Goal: Information Seeking & Learning: Check status

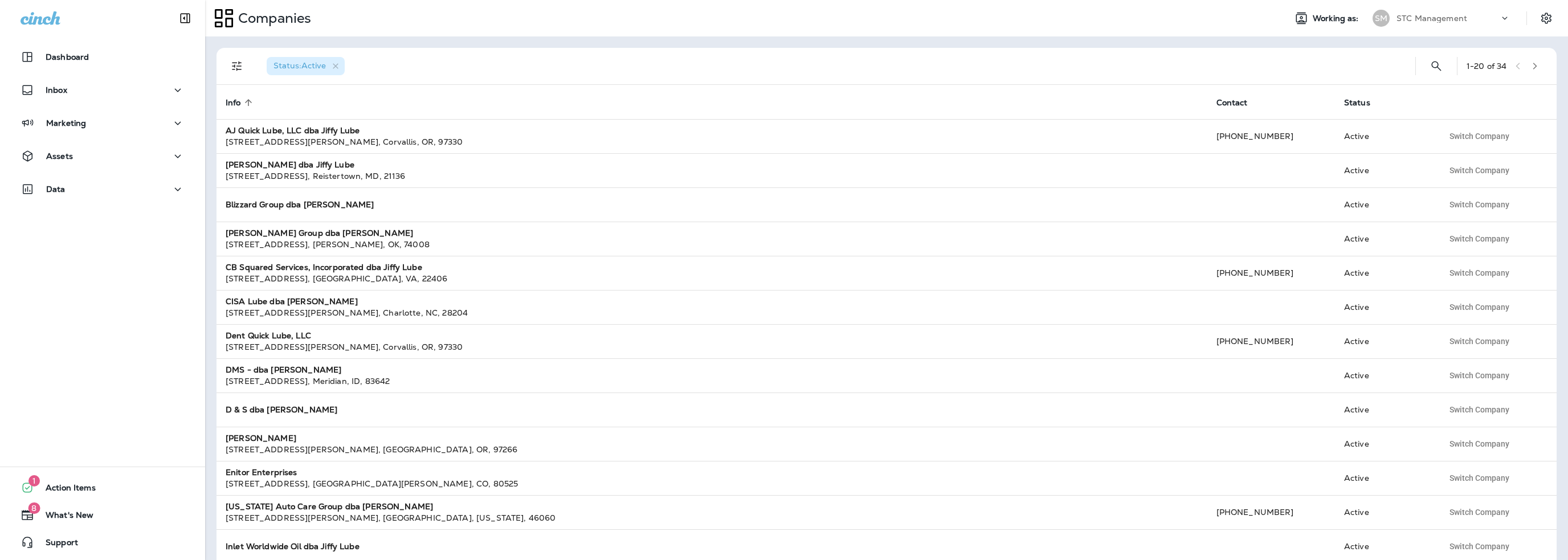
click at [1430, 15] on p "STC Management" at bounding box center [1432, 18] width 71 height 9
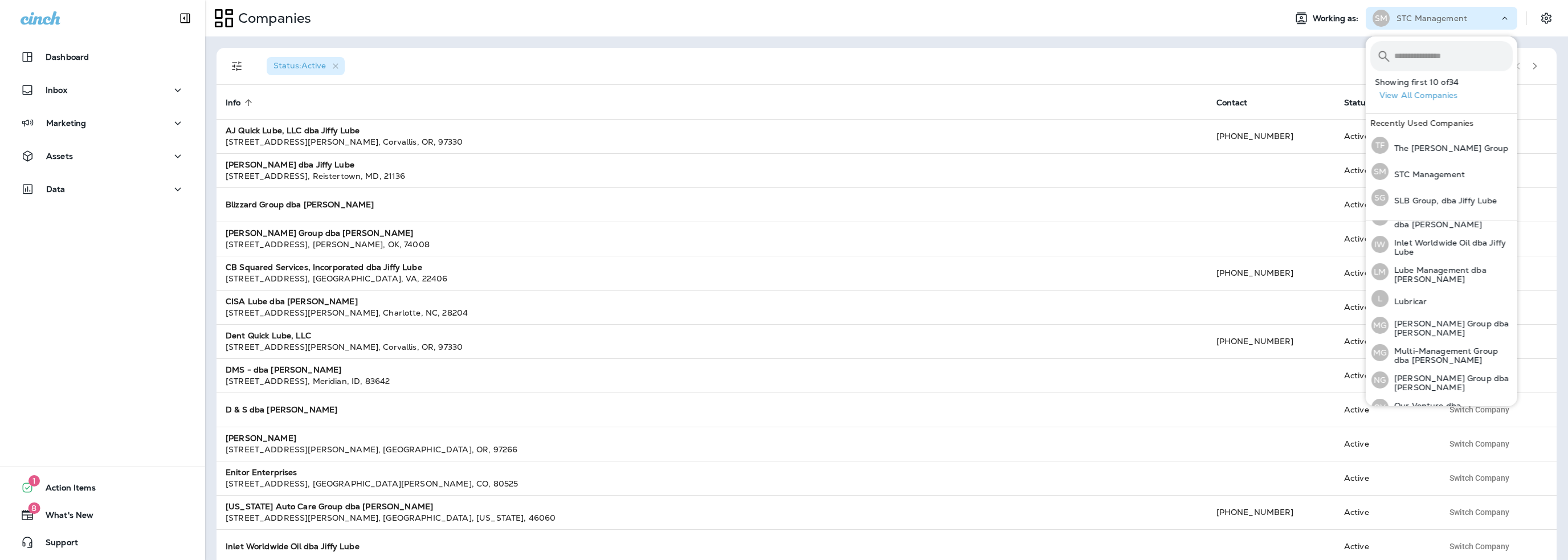
scroll to position [342, 0]
click at [1430, 239] on p "Lube Management dba [PERSON_NAME]" at bounding box center [1451, 245] width 124 height 18
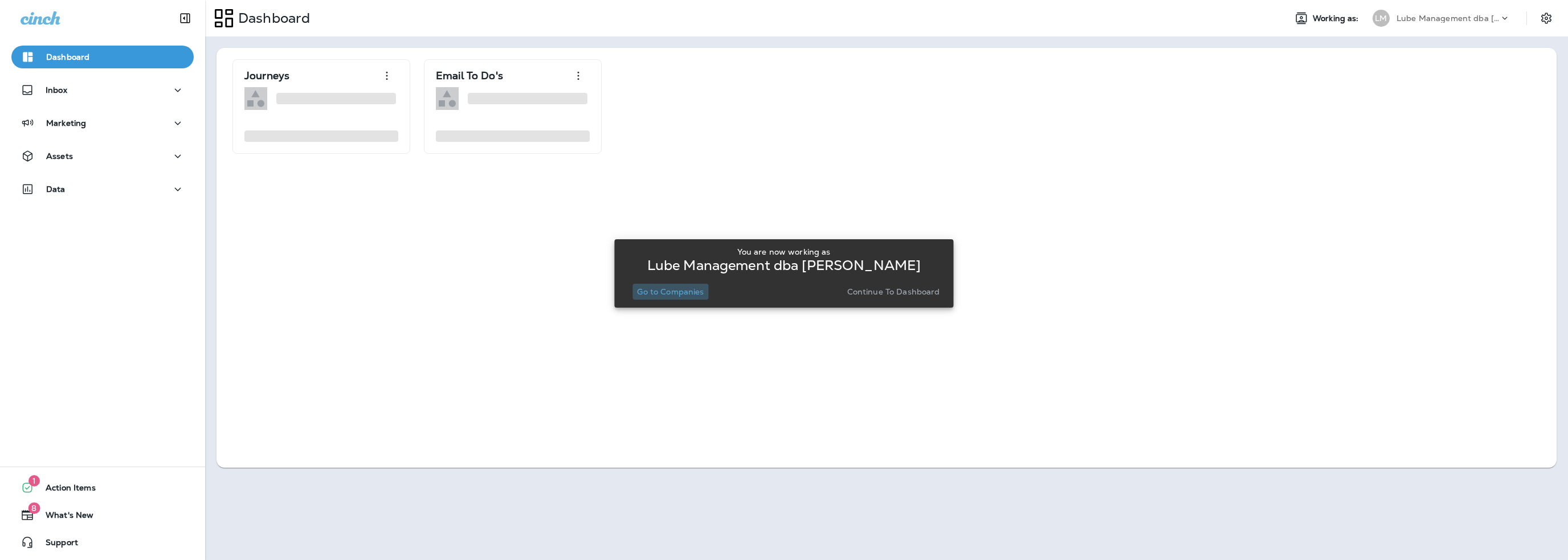
click at [685, 296] on p "Go to Companies" at bounding box center [670, 292] width 67 height 9
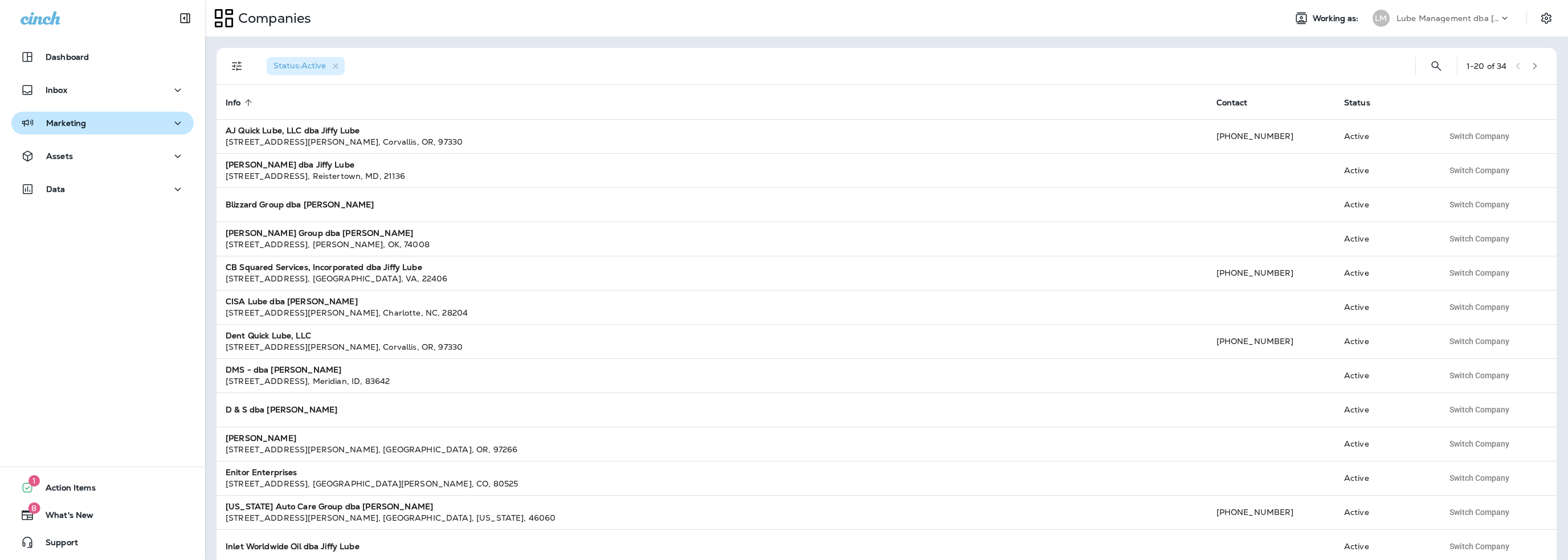
click at [57, 119] on p "Marketing" at bounding box center [66, 123] width 40 height 9
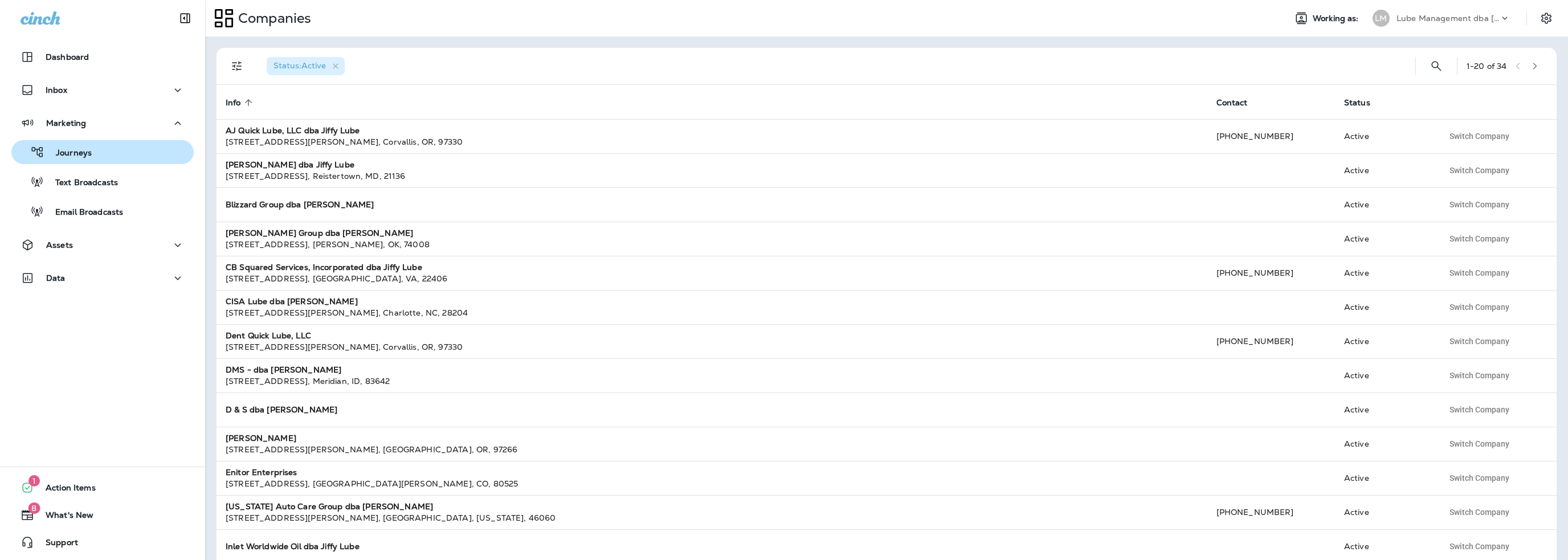
drag, startPoint x: 72, startPoint y: 150, endPoint x: 85, endPoint y: 155, distance: 13.9
click at [72, 150] on p "Journeys" at bounding box center [68, 153] width 47 height 11
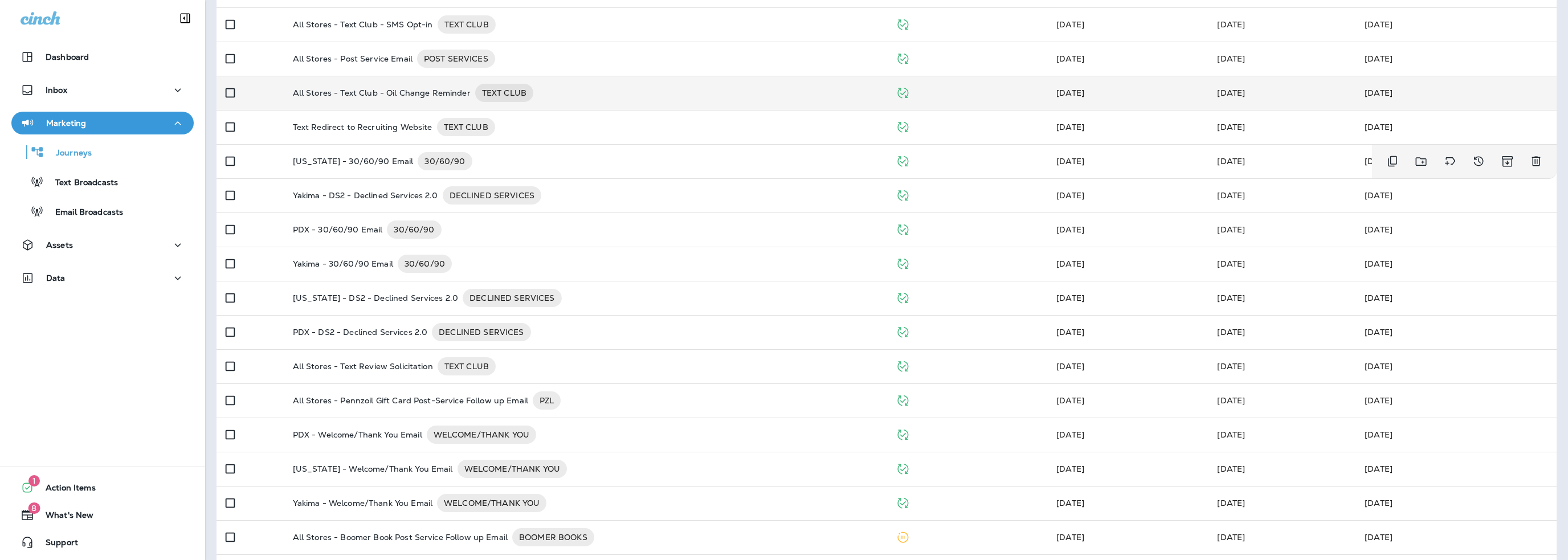
scroll to position [171, 0]
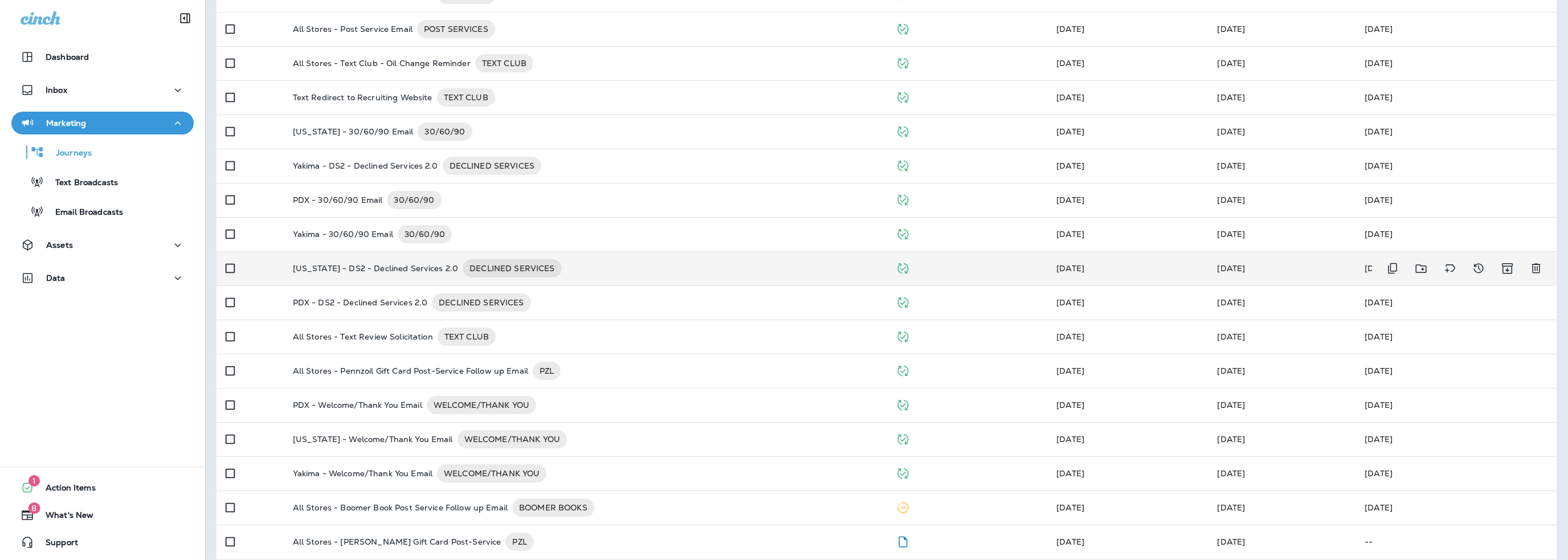
click at [388, 263] on p "Utah - DS2 - Declined Services 2.0" at bounding box center [376, 268] width 166 height 18
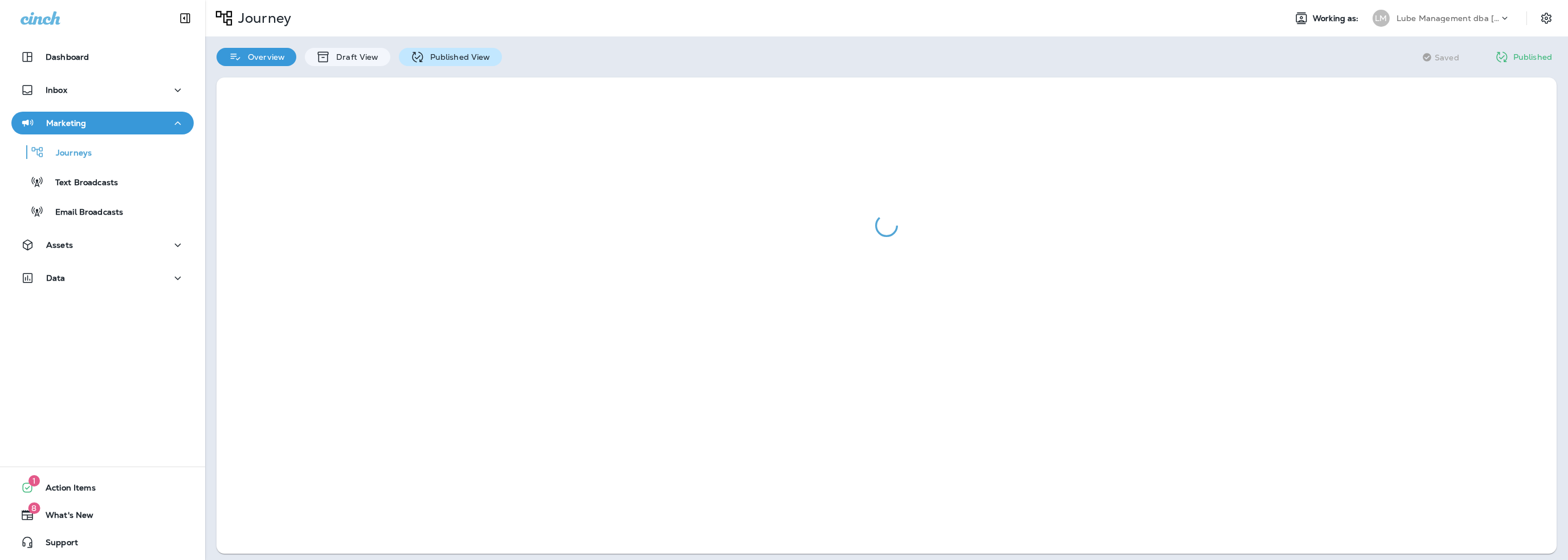
click at [435, 58] on p "Published View" at bounding box center [457, 57] width 66 height 9
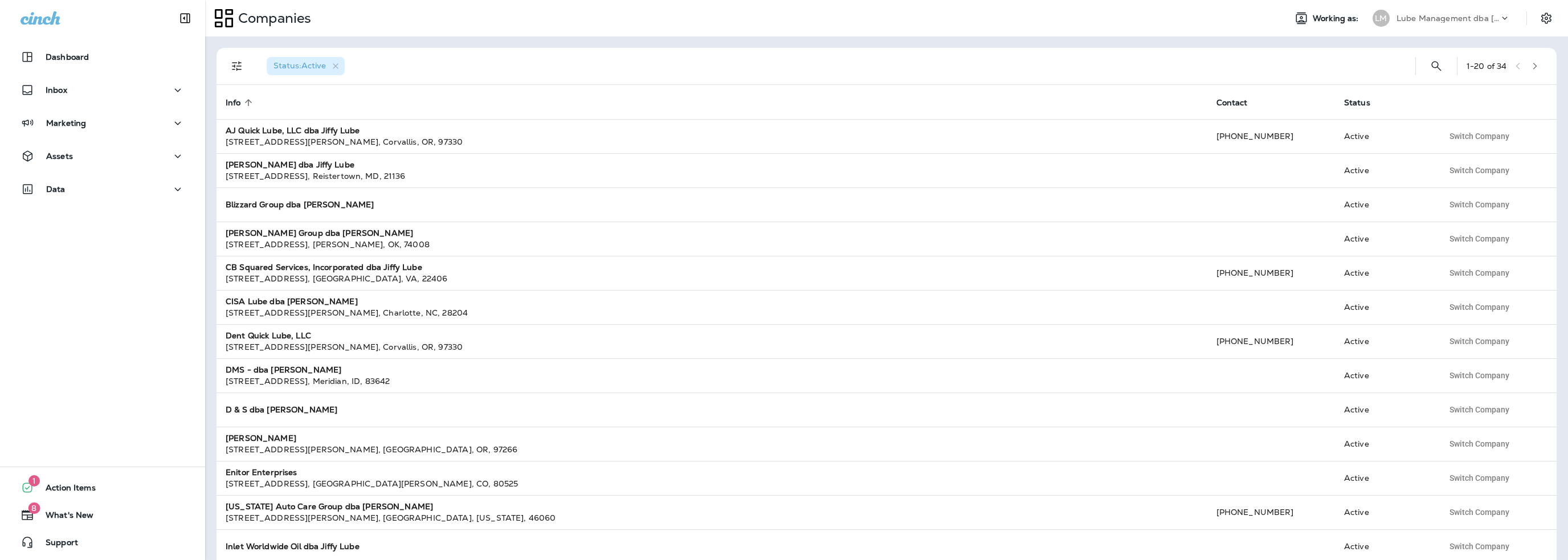
click at [1443, 20] on p "Lube Management dba [PERSON_NAME]" at bounding box center [1447, 18] width 102 height 9
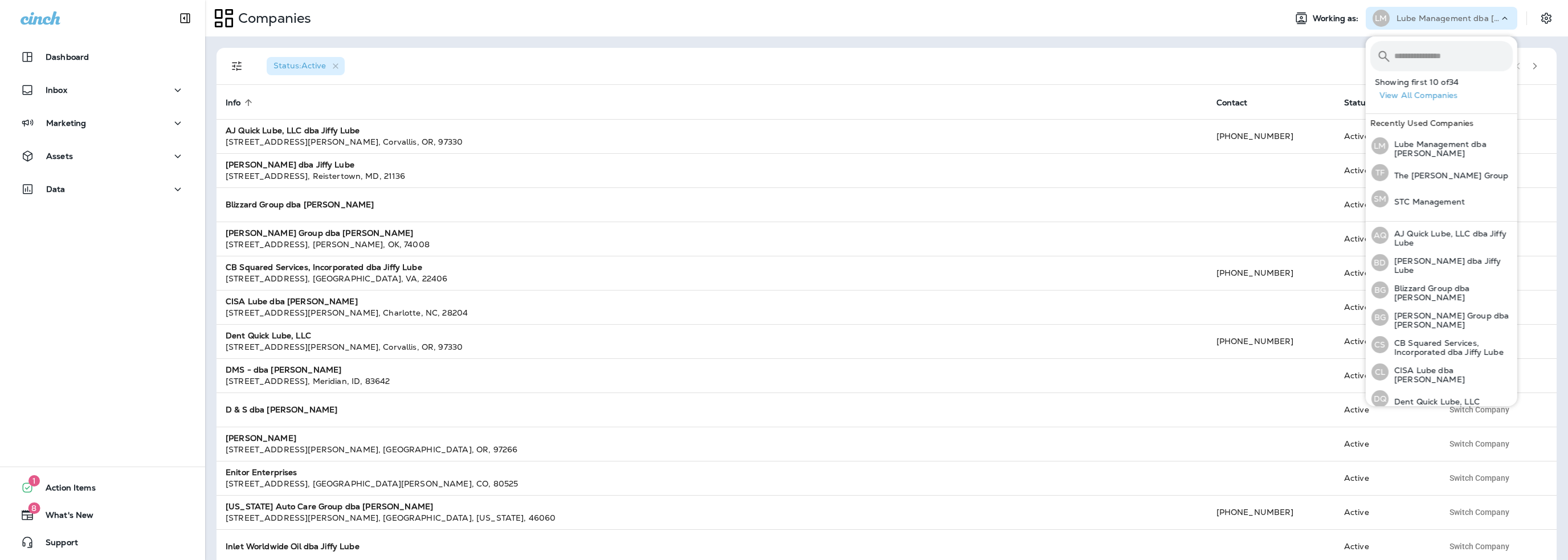
click at [1403, 54] on input "text" at bounding box center [1454, 56] width 119 height 30
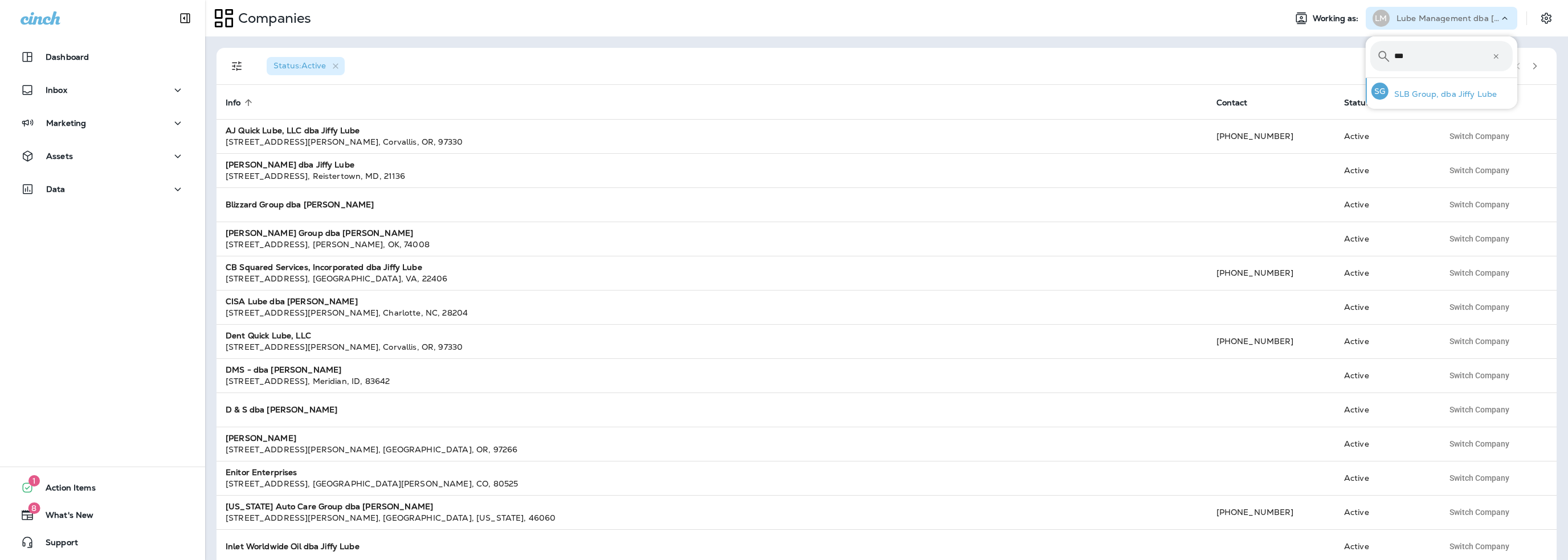
type input "***"
click at [1416, 93] on p "SLB Group, dba Jiffy Lube" at bounding box center [1443, 94] width 109 height 9
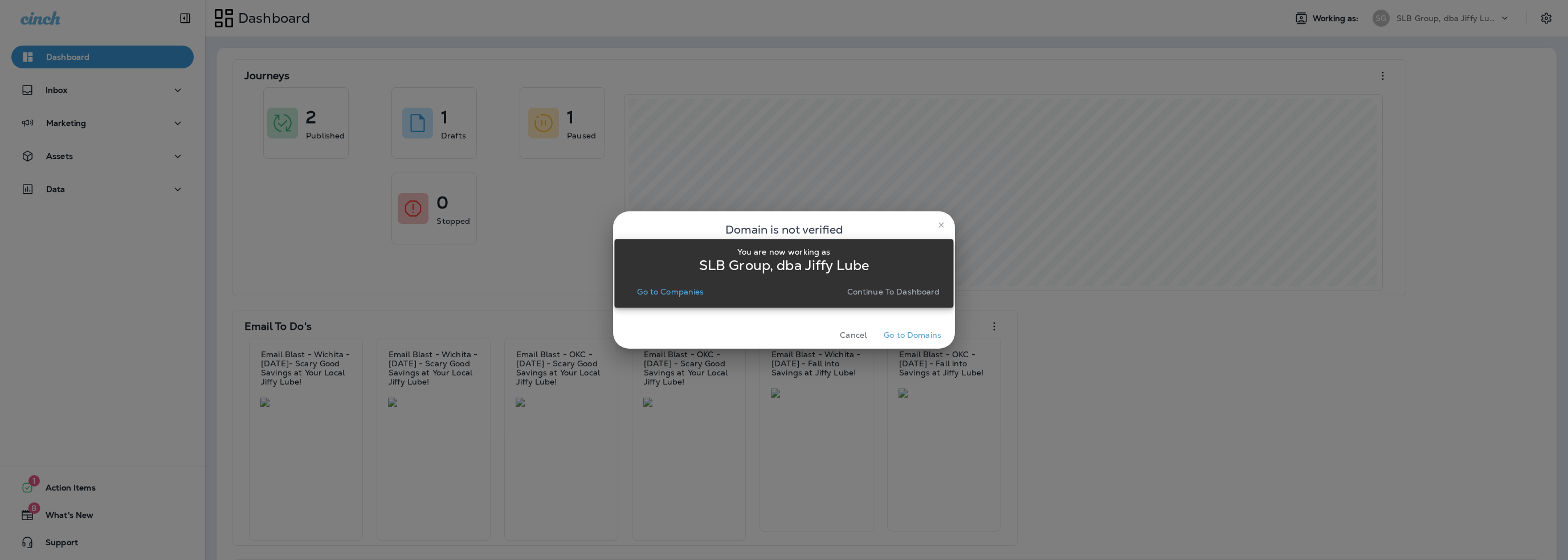
drag, startPoint x: 663, startPoint y: 293, endPoint x: 695, endPoint y: 293, distance: 32.0
click at [664, 293] on p "Go to Companies" at bounding box center [670, 292] width 67 height 9
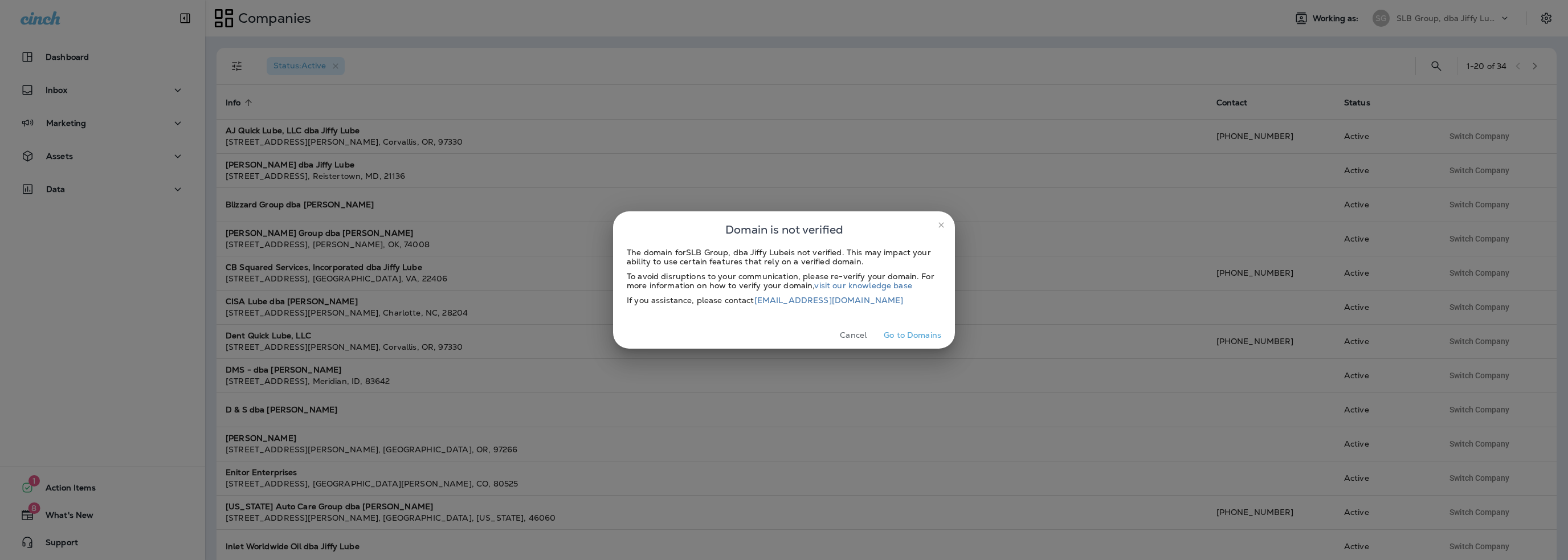
click at [853, 334] on button "Cancel" at bounding box center [853, 335] width 43 height 18
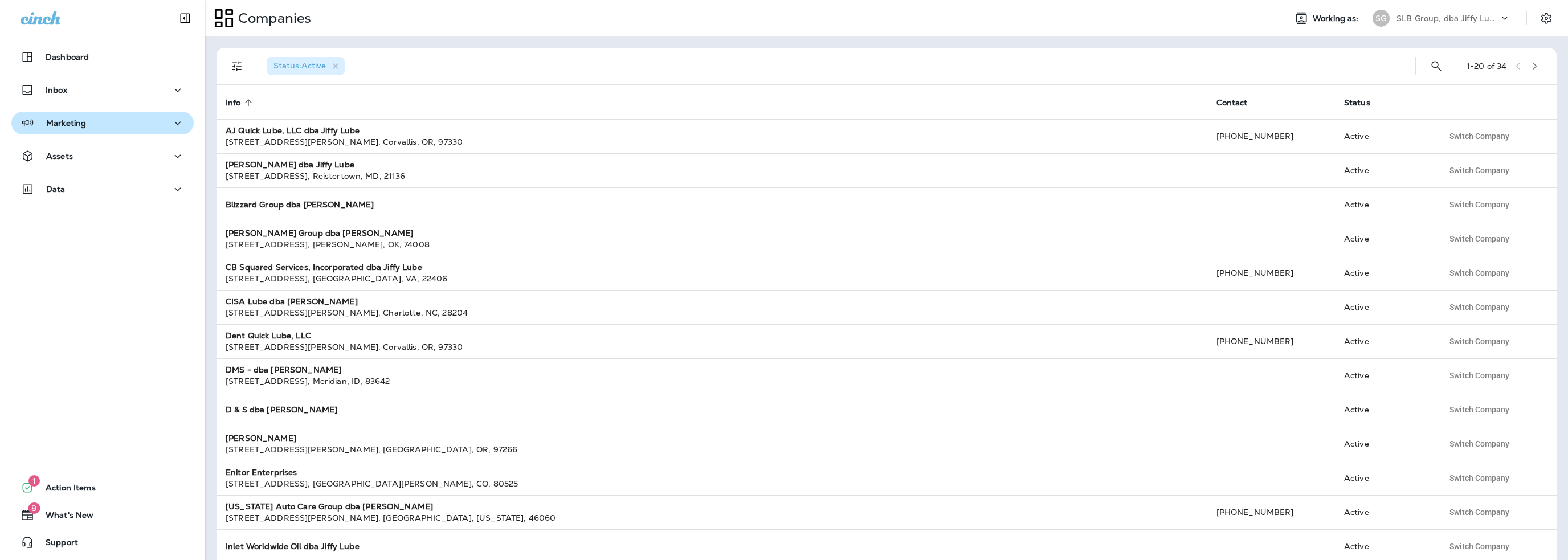
click at [68, 120] on p "Marketing" at bounding box center [66, 123] width 40 height 9
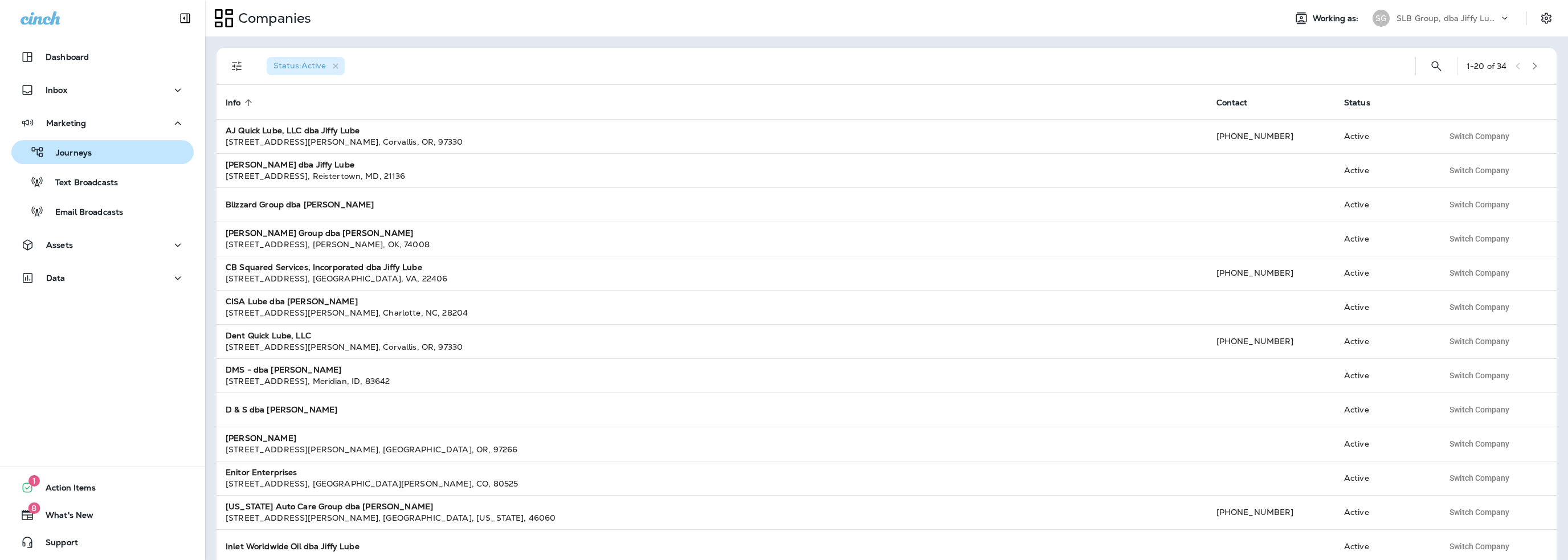
click at [68, 149] on p "Journeys" at bounding box center [68, 153] width 47 height 11
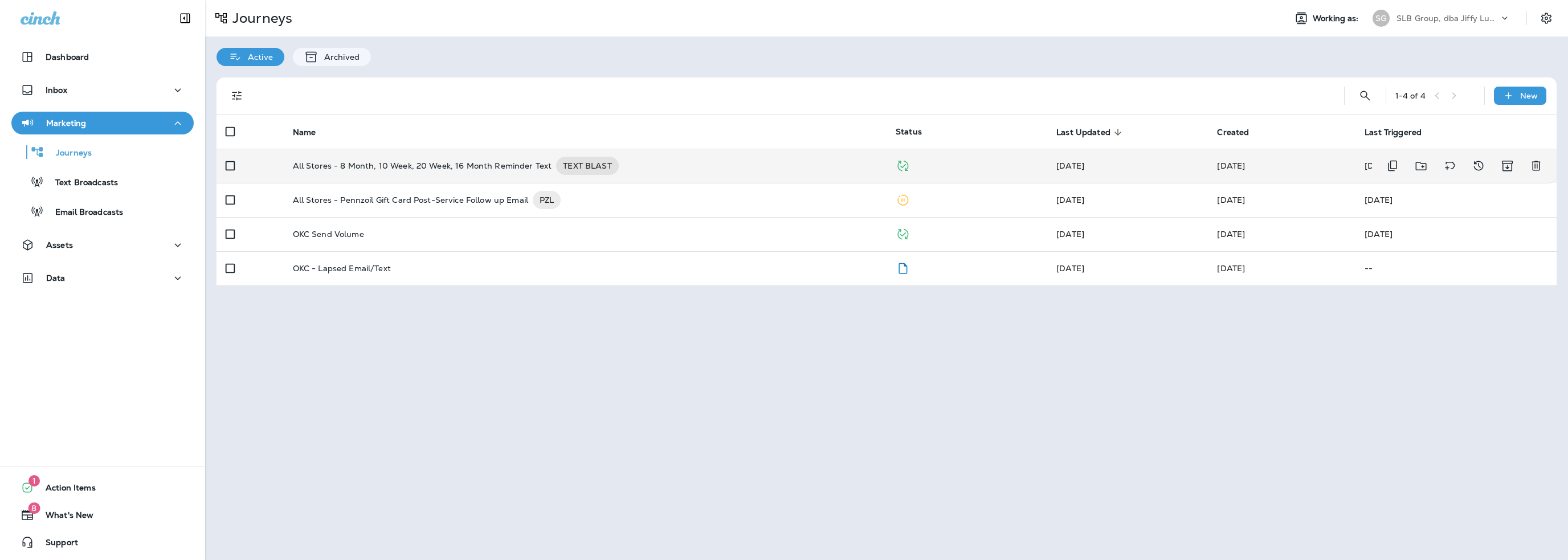
click at [367, 165] on p "All Stores - 8 Month, 10 Week, 20 Week, 16 Month Reminder Text" at bounding box center [422, 166] width 259 height 18
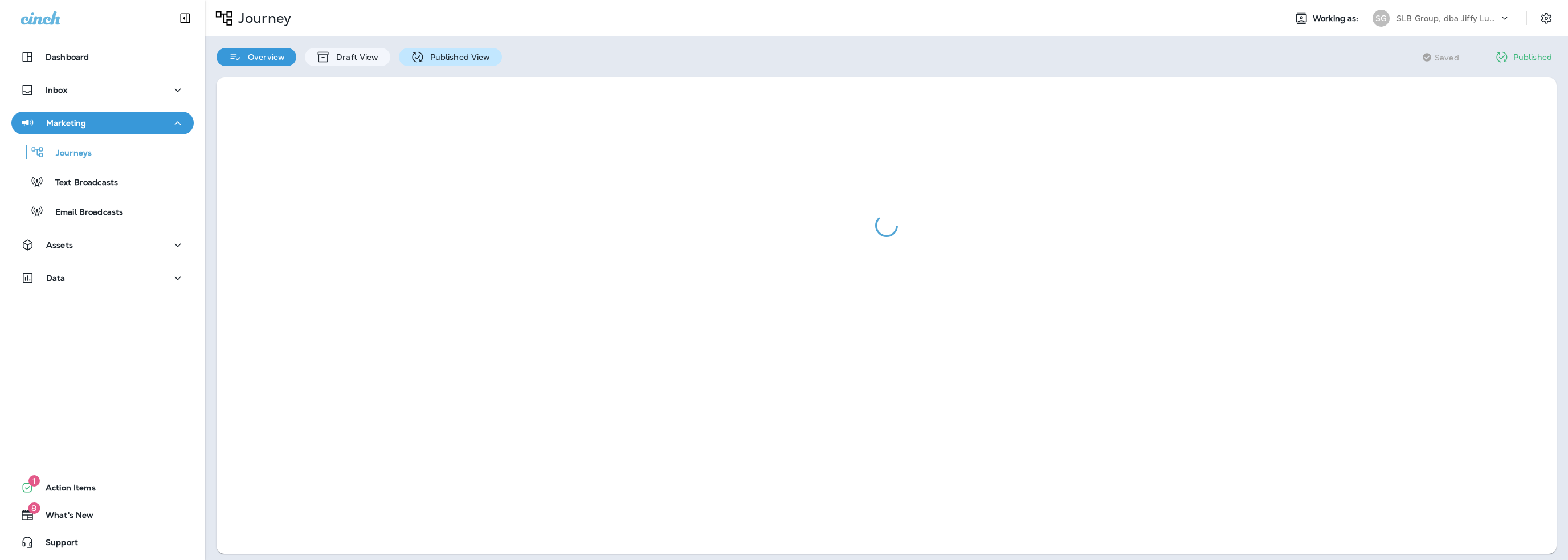
click at [461, 54] on p "Published View" at bounding box center [457, 57] width 66 height 9
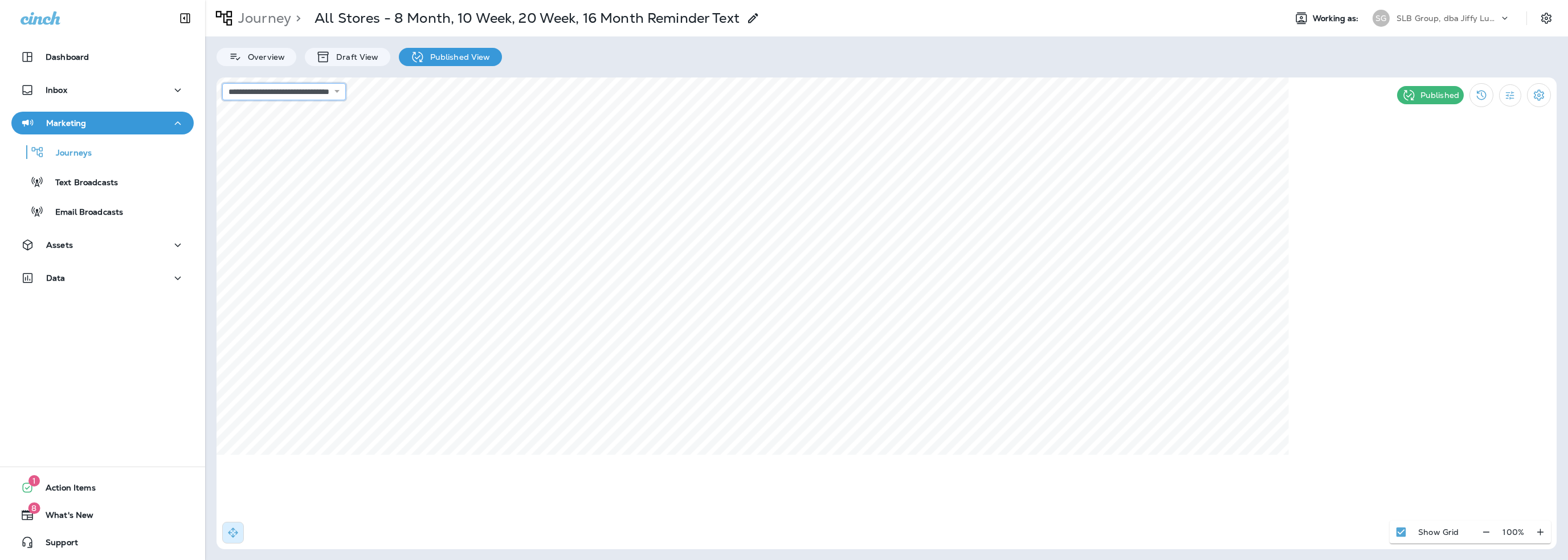
click at [334, 97] on select "**********" at bounding box center [284, 92] width 124 height 17
click at [1512, 99] on icon "Filter Statistics" at bounding box center [1510, 96] width 12 height 12
click at [1532, 97] on icon "Settings" at bounding box center [1539, 95] width 13 height 13
click at [1505, 95] on div at bounding box center [784, 280] width 1568 height 560
click at [1505, 95] on icon "Filter Statistics" at bounding box center [1510, 96] width 12 height 12
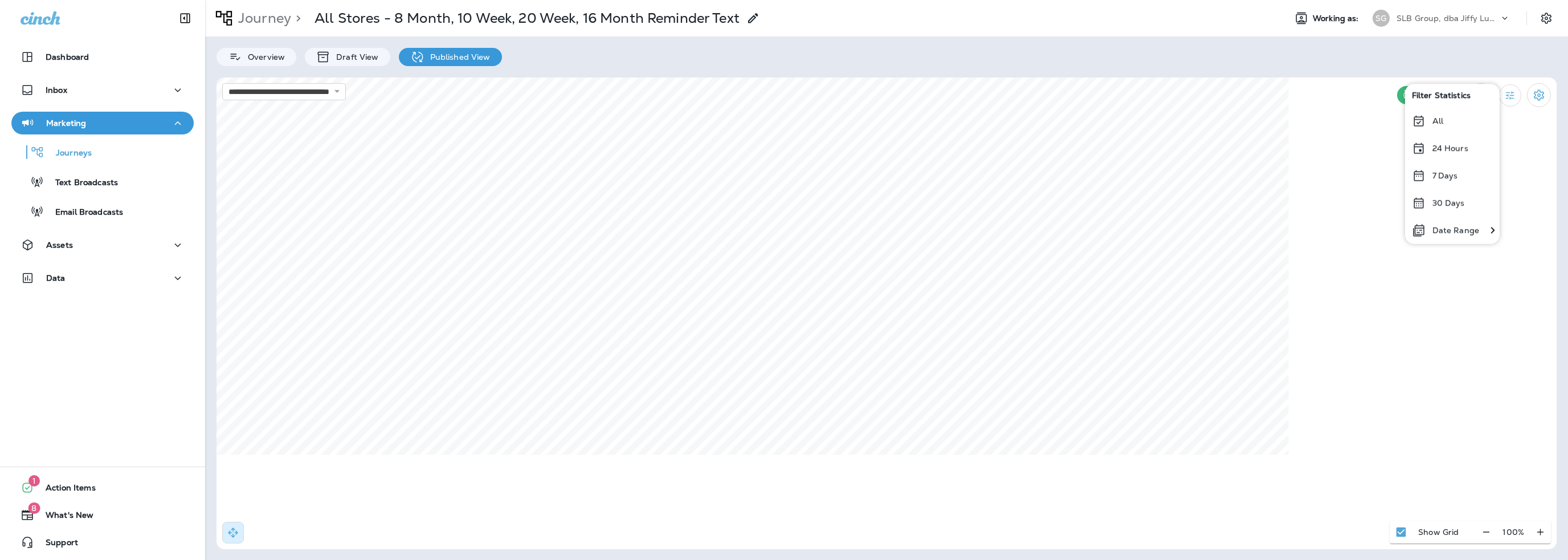
click at [1447, 229] on p "Date Range" at bounding box center [1455, 230] width 47 height 9
click at [1092, 135] on icon "Previous month" at bounding box center [1095, 134] width 8 height 8
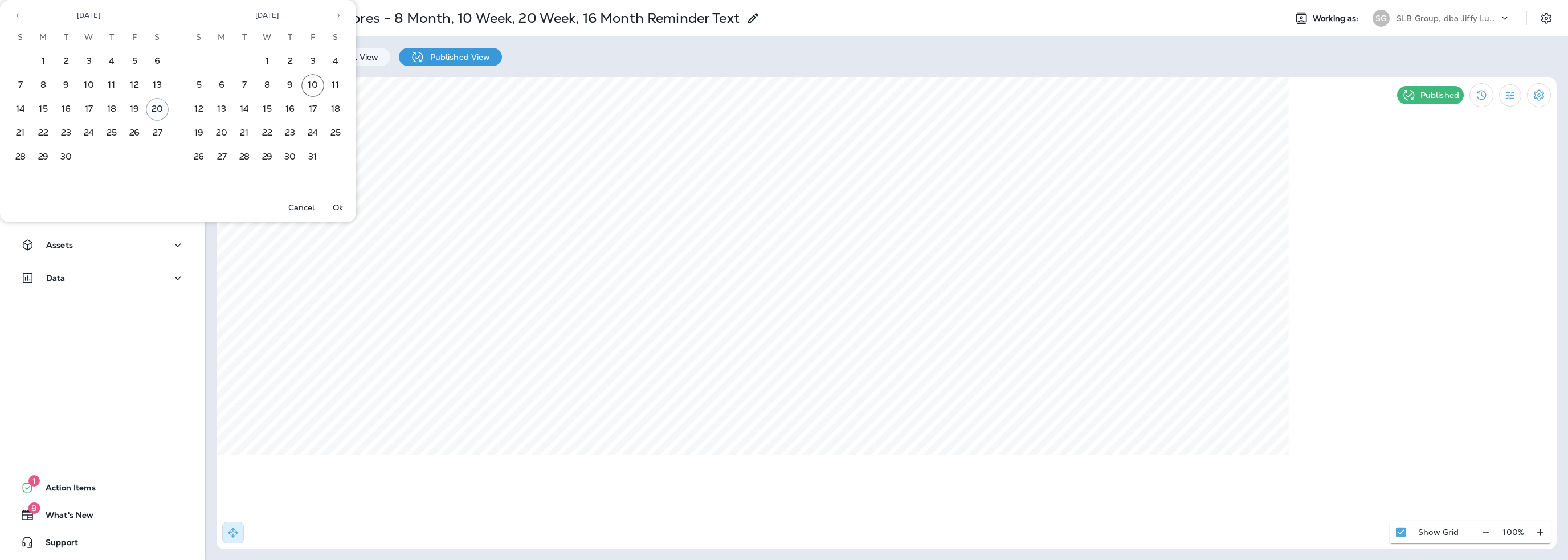
click at [155, 107] on button "20" at bounding box center [157, 109] width 23 height 23
click at [112, 133] on button "25" at bounding box center [111, 133] width 23 height 23
click at [343, 209] on button "Ok" at bounding box center [338, 208] width 37 height 16
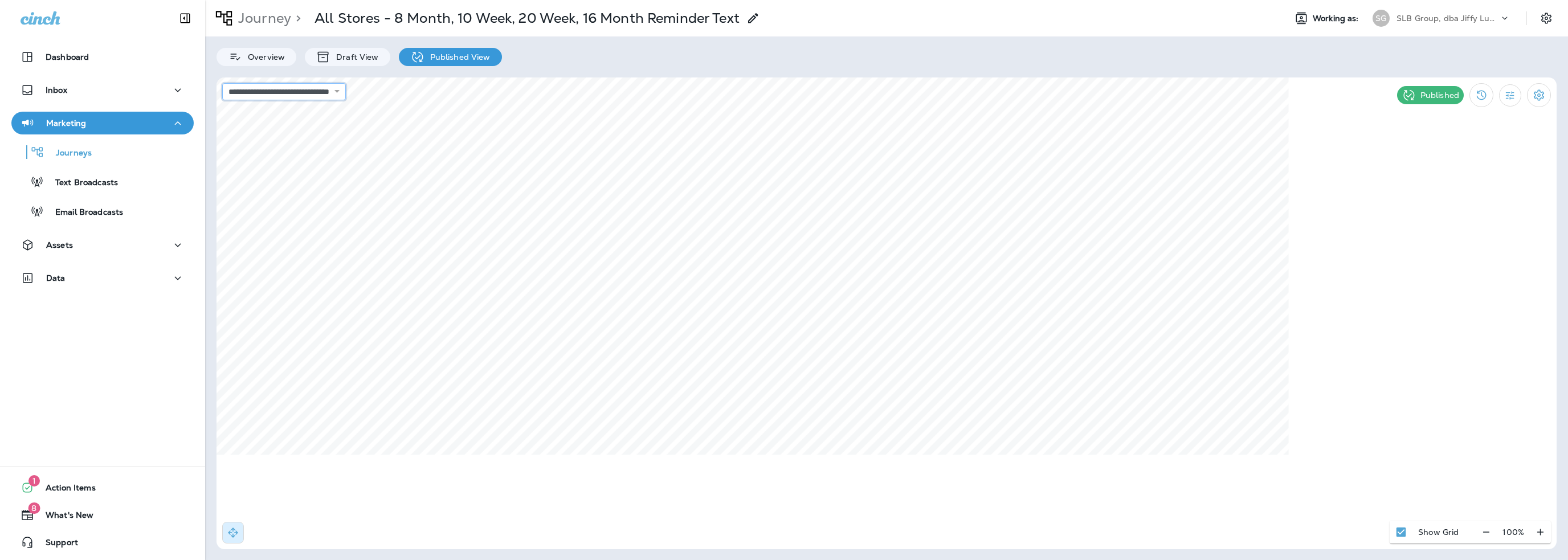
click at [292, 95] on select "**********" at bounding box center [284, 92] width 124 height 17
select select "**********"
click at [222, 83] on select "**********" at bounding box center [284, 92] width 124 height 17
select select "**********"
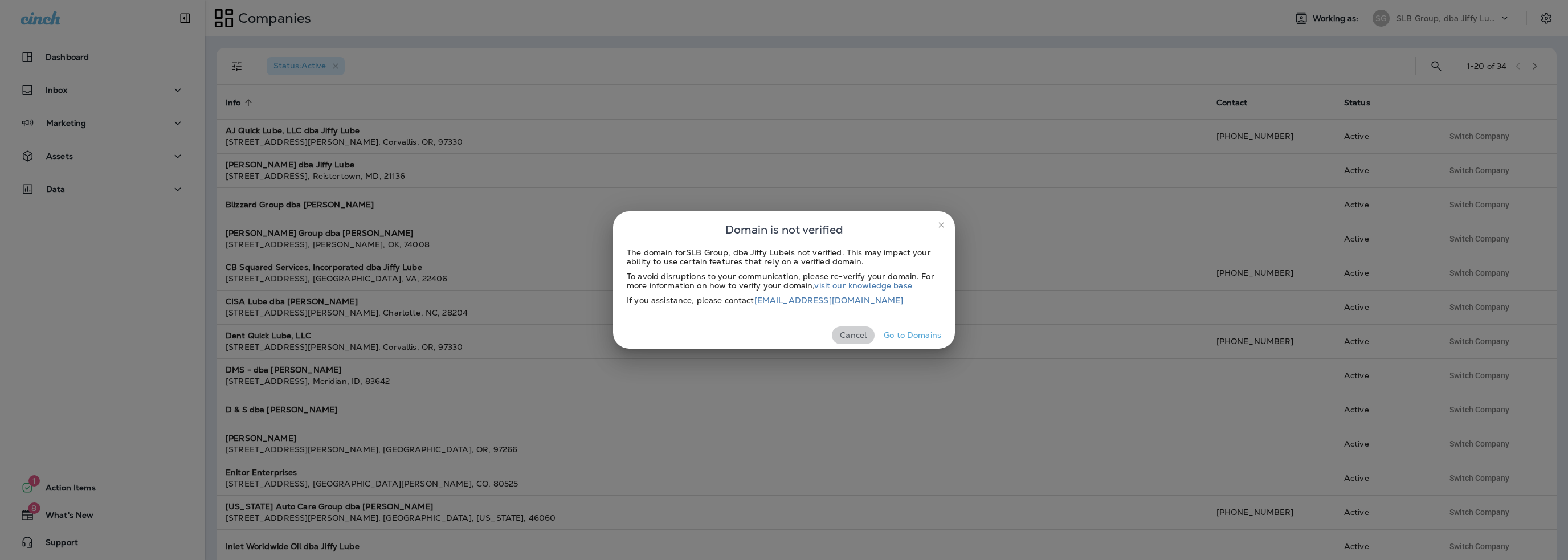
click at [855, 338] on button "Cancel" at bounding box center [853, 335] width 43 height 18
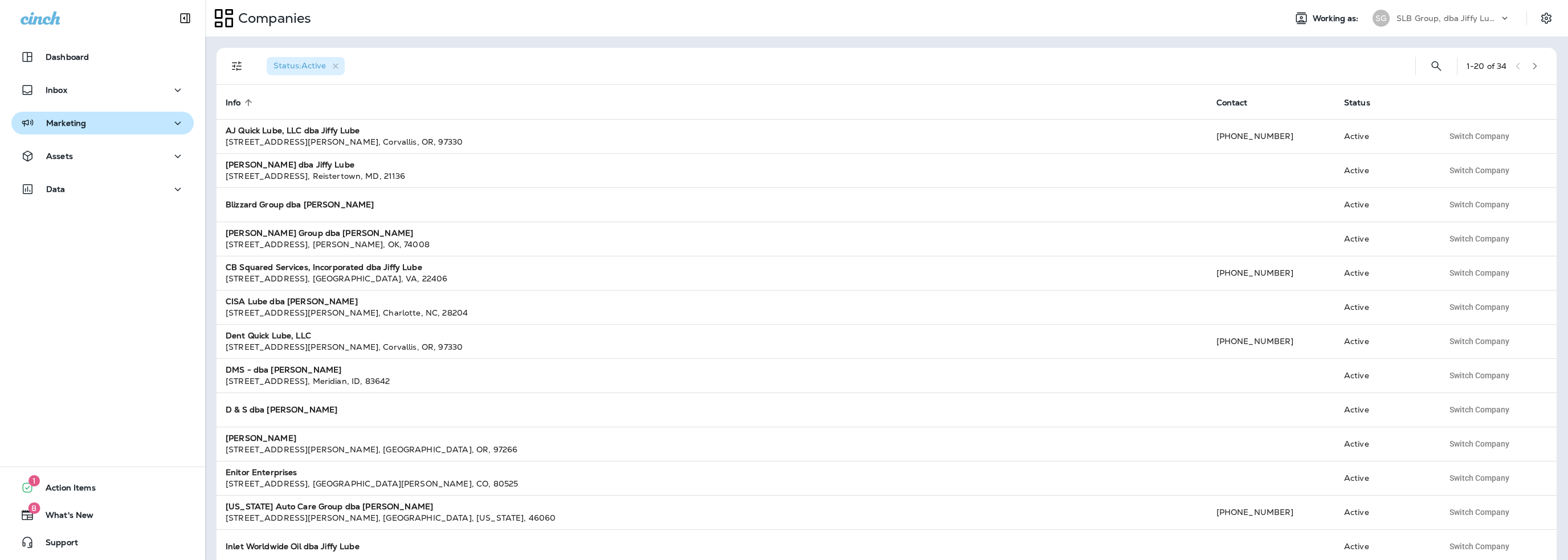
click at [57, 124] on p "Marketing" at bounding box center [66, 123] width 40 height 9
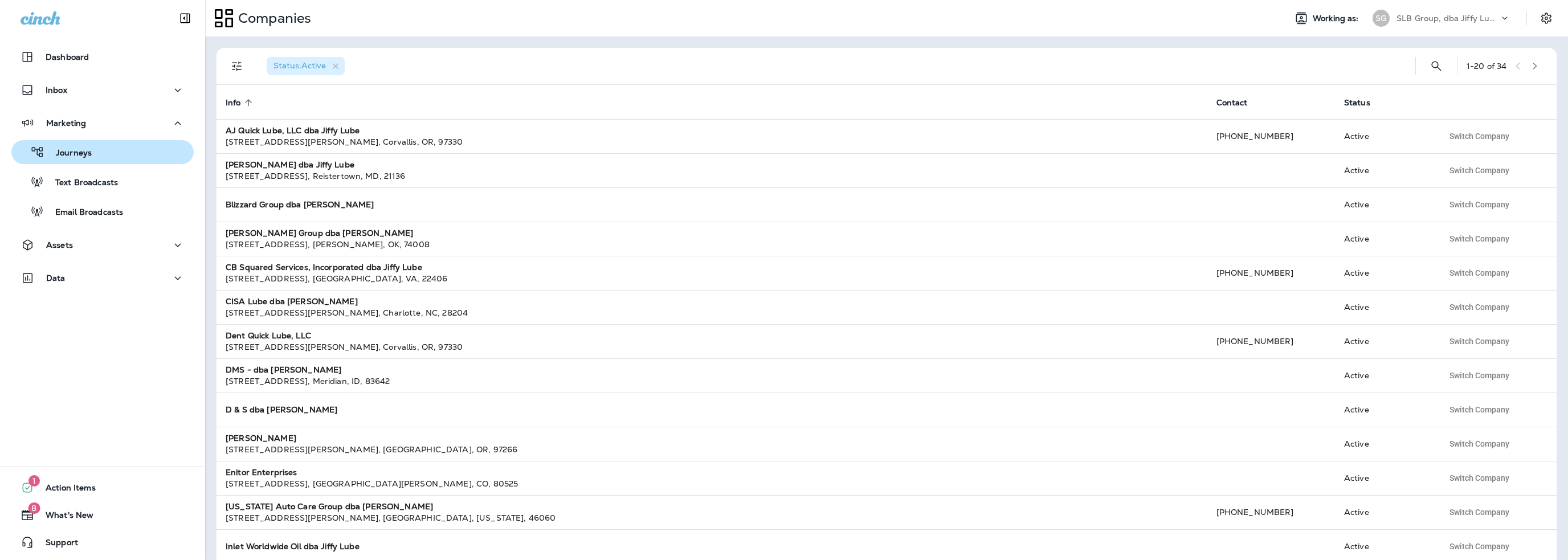
click at [67, 153] on p "Journeys" at bounding box center [68, 153] width 47 height 11
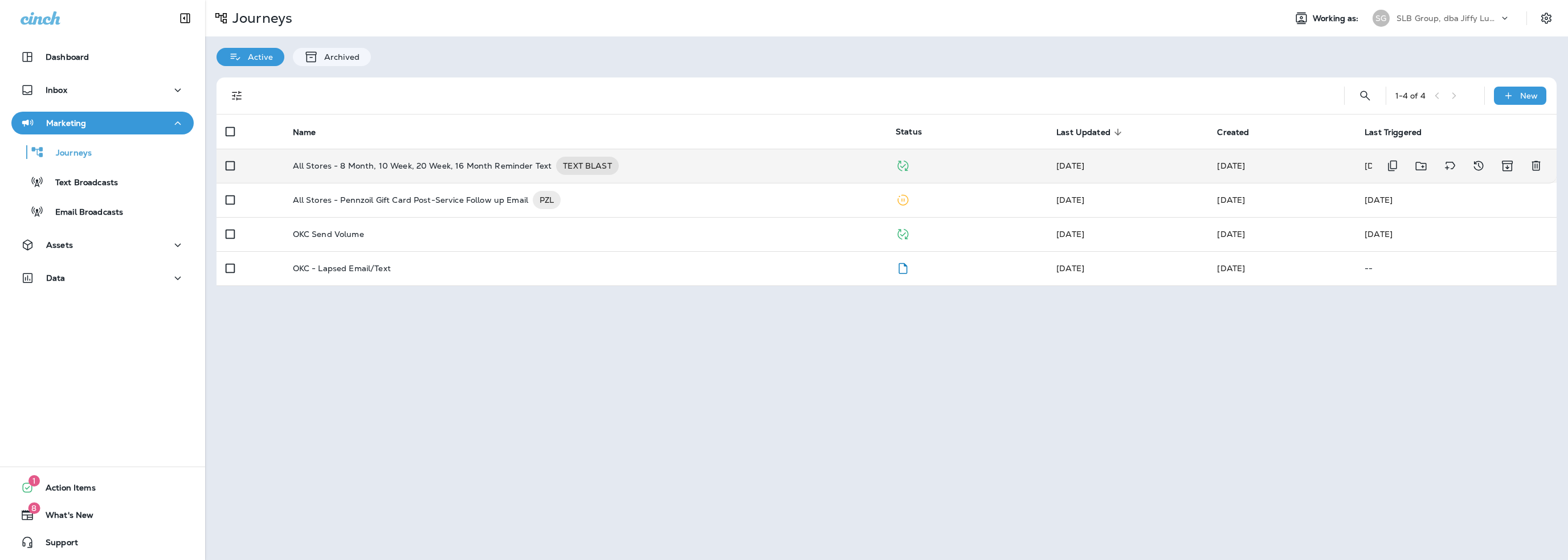
click at [399, 166] on p "All Stores - 8 Month, 10 Week, 20 Week, 16 Month Reminder Text" at bounding box center [422, 166] width 259 height 18
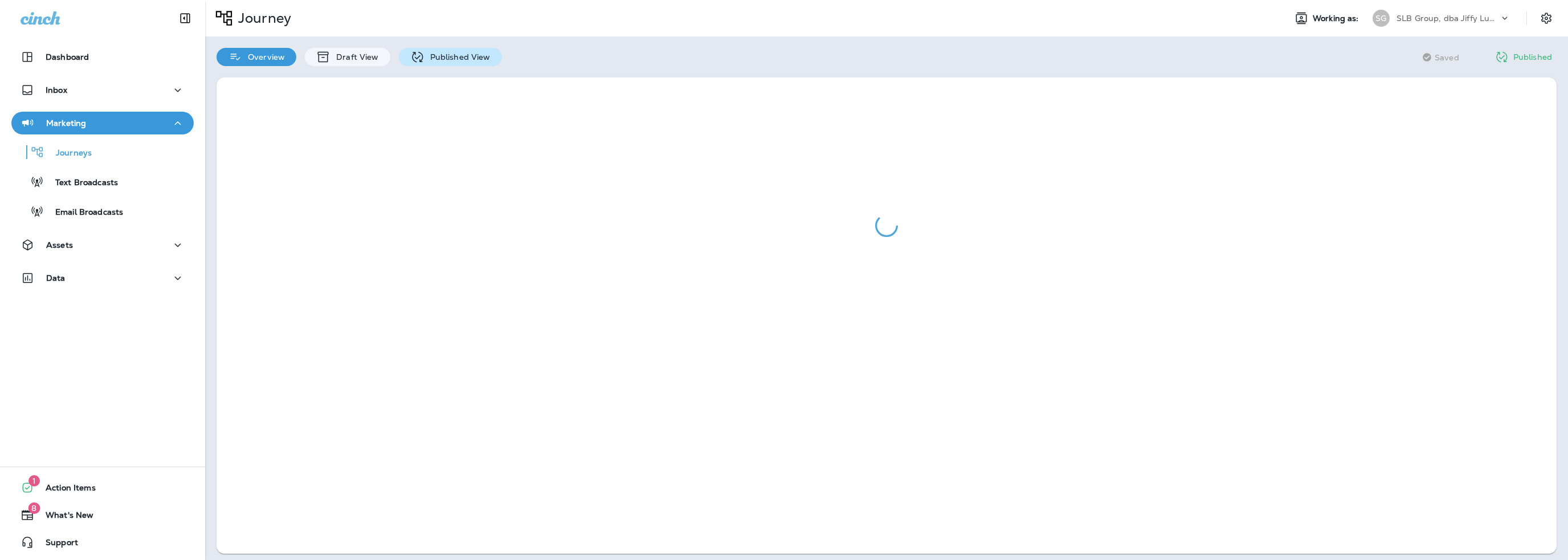
click at [438, 60] on p "Published View" at bounding box center [457, 57] width 66 height 9
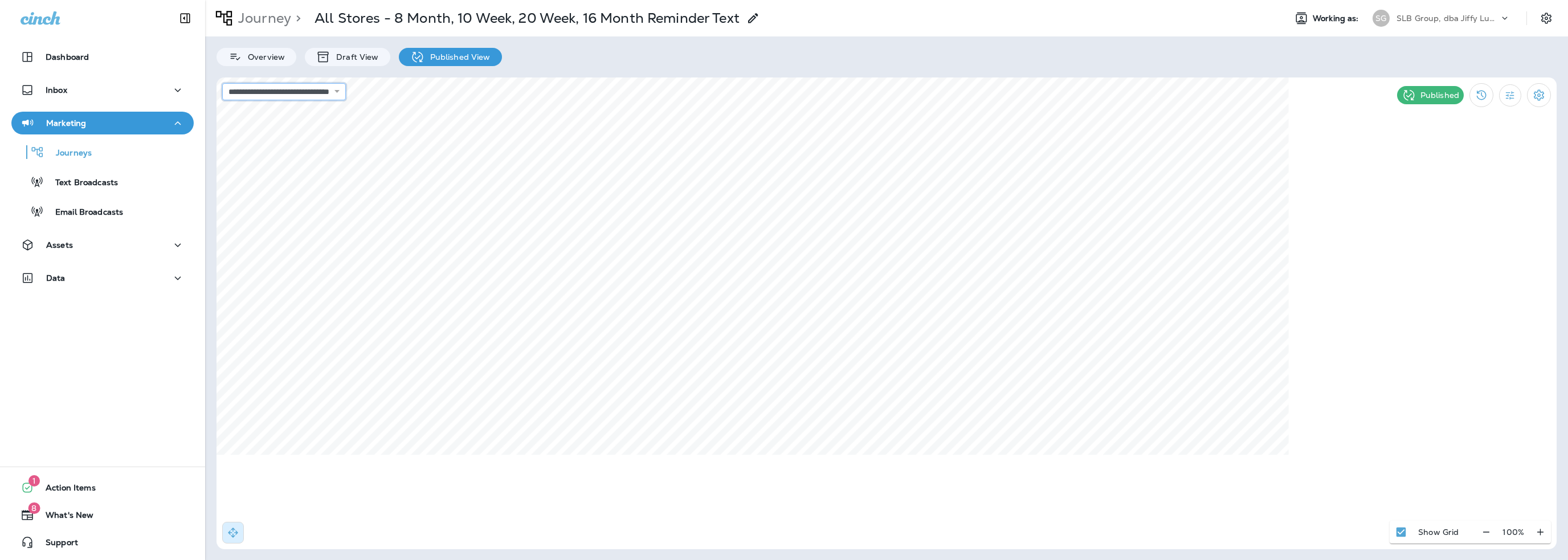
click at [309, 94] on select "**********" at bounding box center [284, 92] width 124 height 17
select select "**********"
click at [222, 83] on select "**********" at bounding box center [284, 92] width 124 height 17
select select "**********"
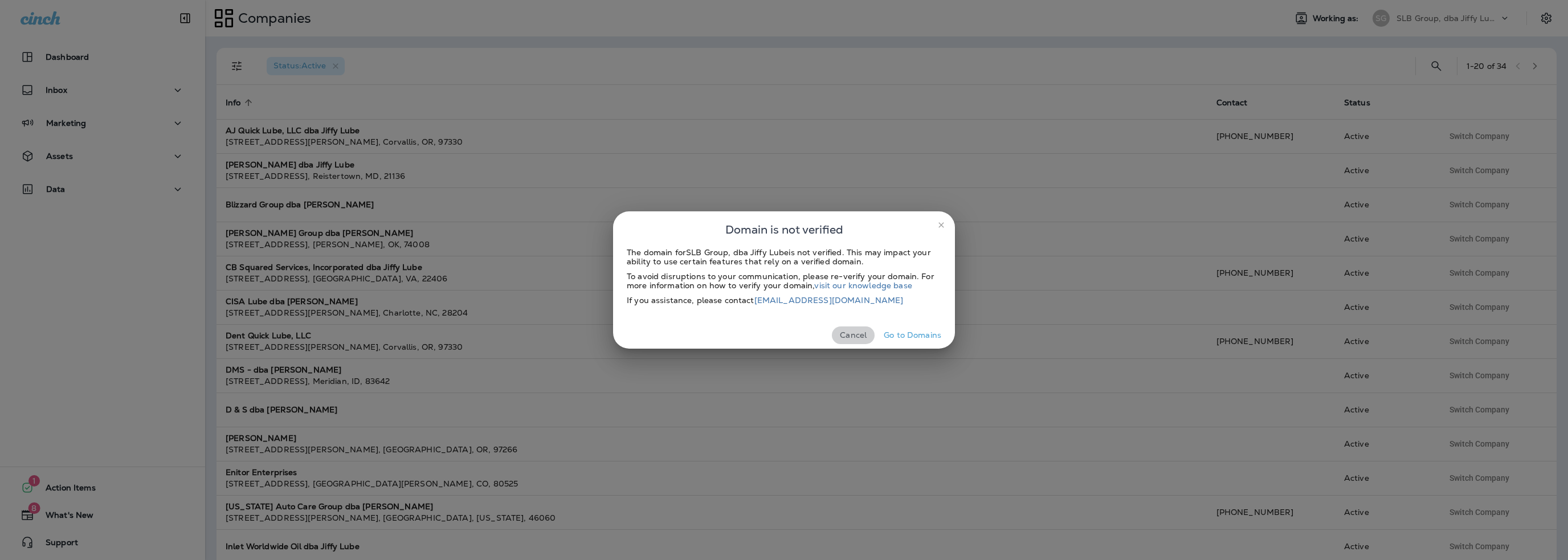
drag, startPoint x: 859, startPoint y: 334, endPoint x: 494, endPoint y: 337, distance: 365.0
click at [859, 334] on button "Cancel" at bounding box center [853, 335] width 43 height 18
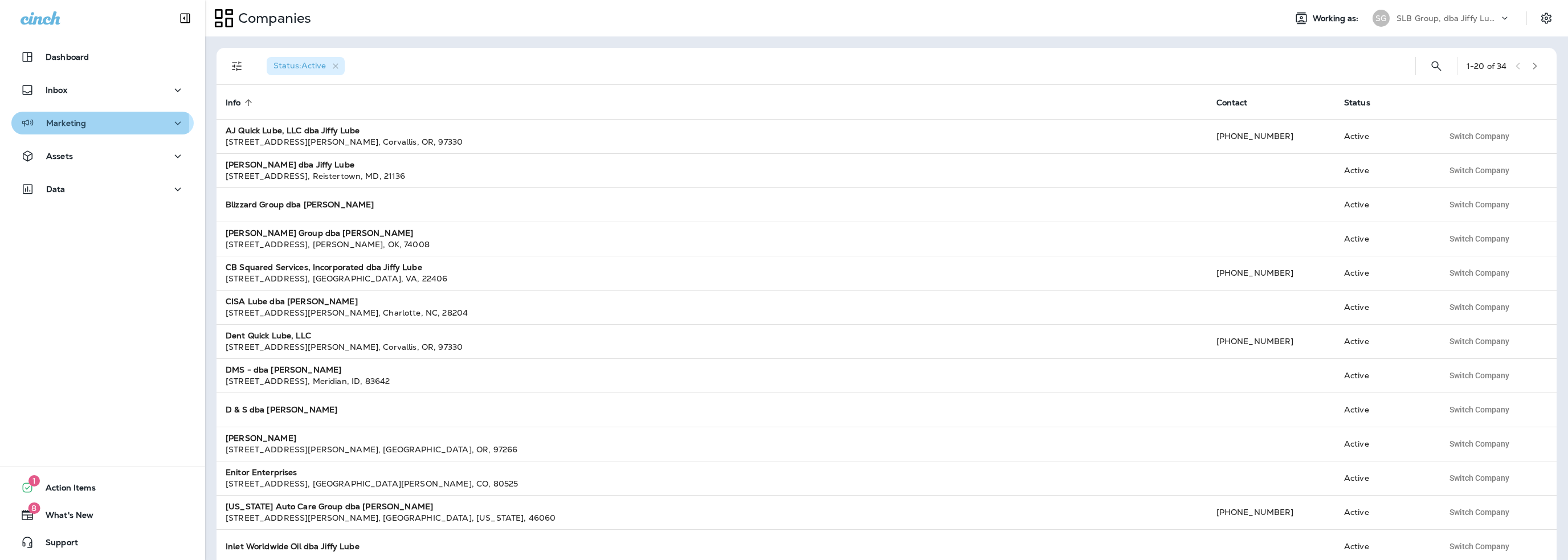
click at [75, 124] on p "Marketing" at bounding box center [66, 123] width 40 height 9
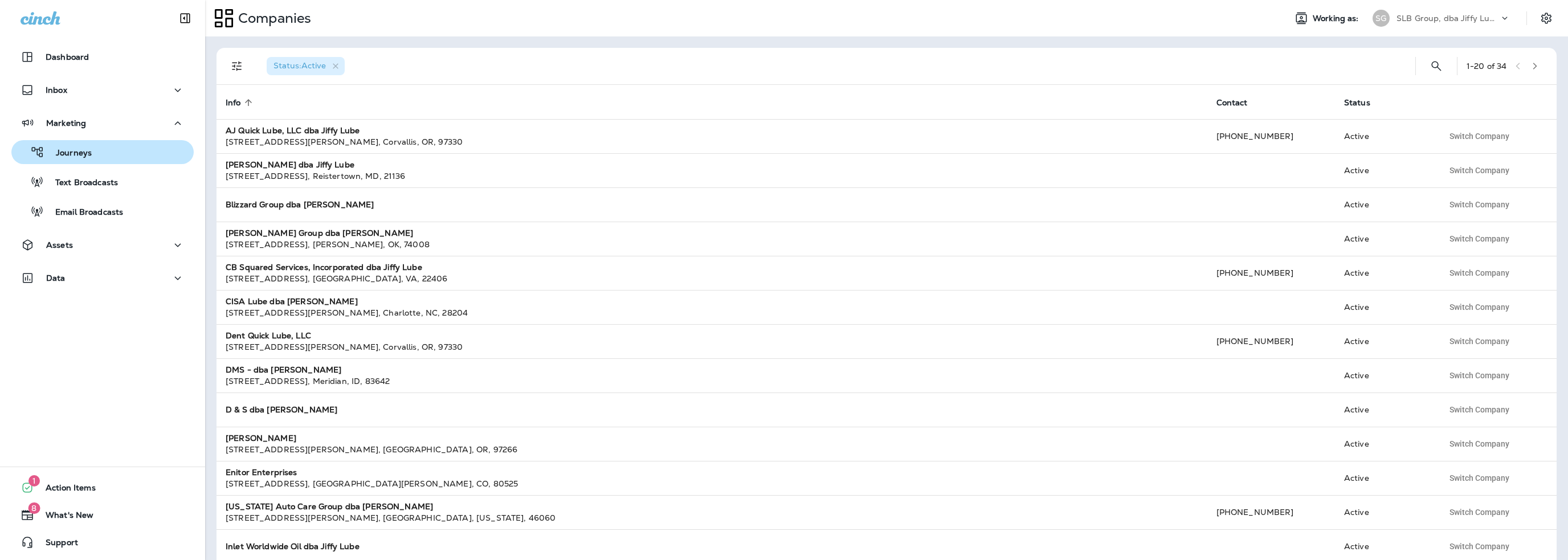
click at [75, 153] on p "Journeys" at bounding box center [68, 153] width 47 height 11
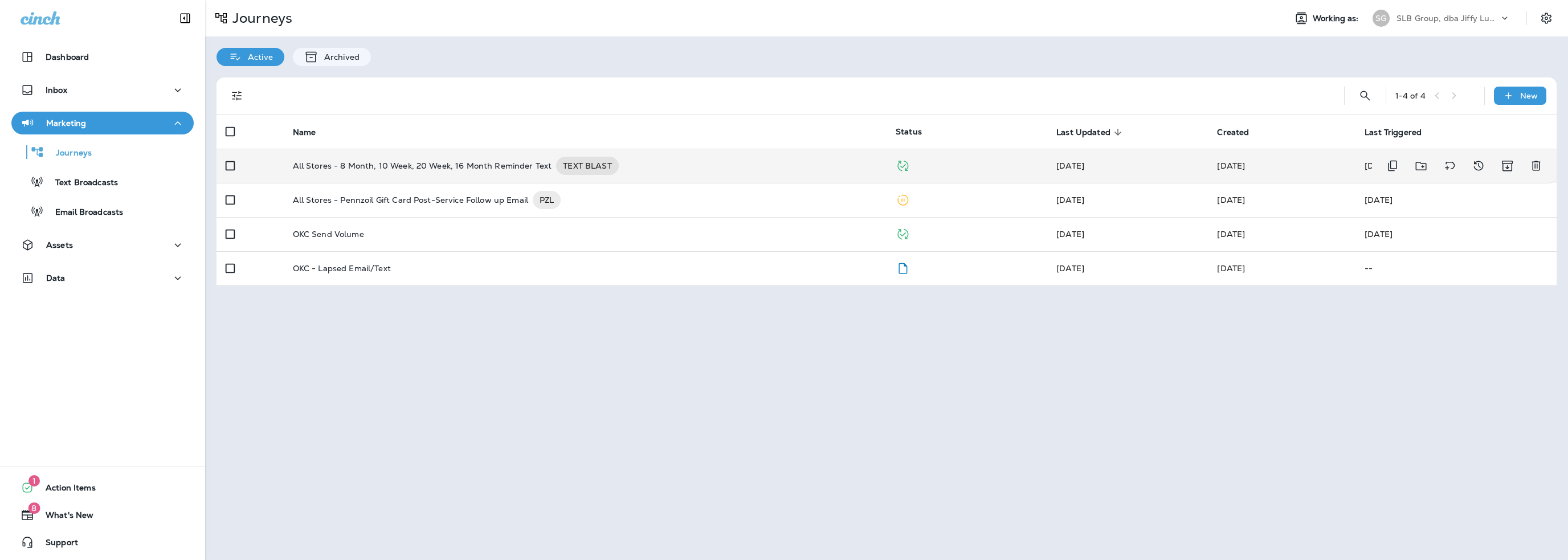
click at [444, 168] on p "All Stores - 8 Month, 10 Week, 20 Week, 16 Month Reminder Text" at bounding box center [422, 166] width 259 height 18
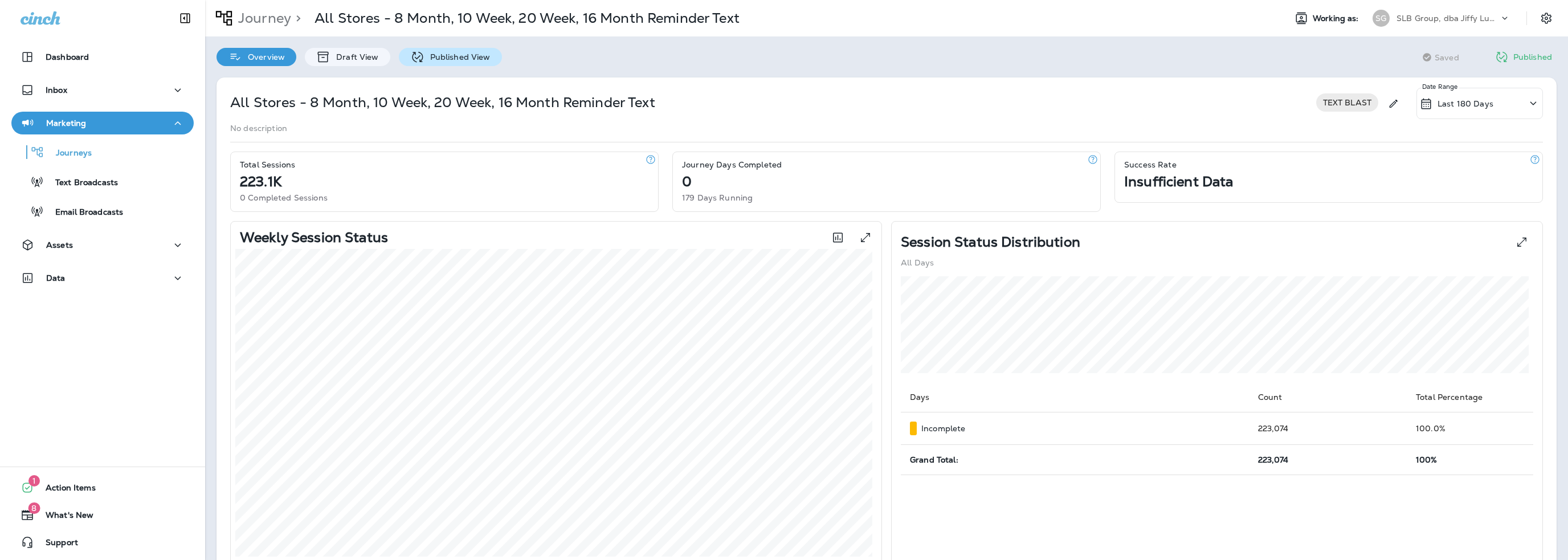
click at [452, 58] on p "Published View" at bounding box center [457, 57] width 66 height 9
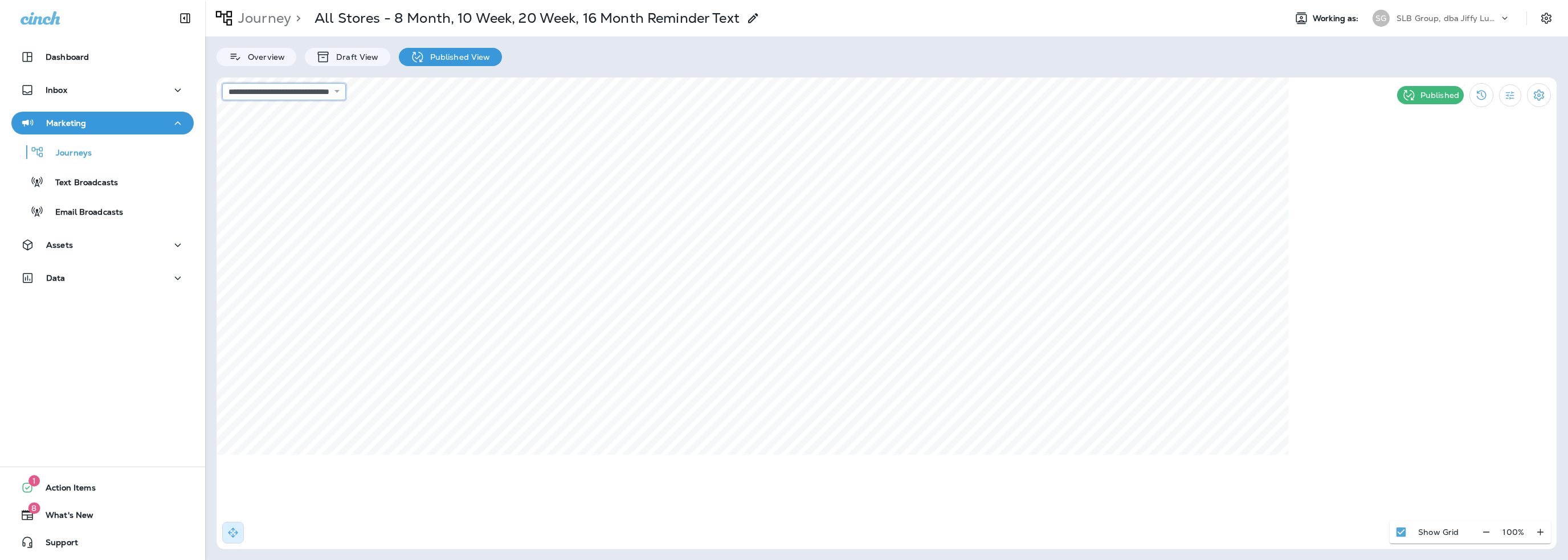
click at [319, 93] on select "**********" at bounding box center [284, 92] width 124 height 17
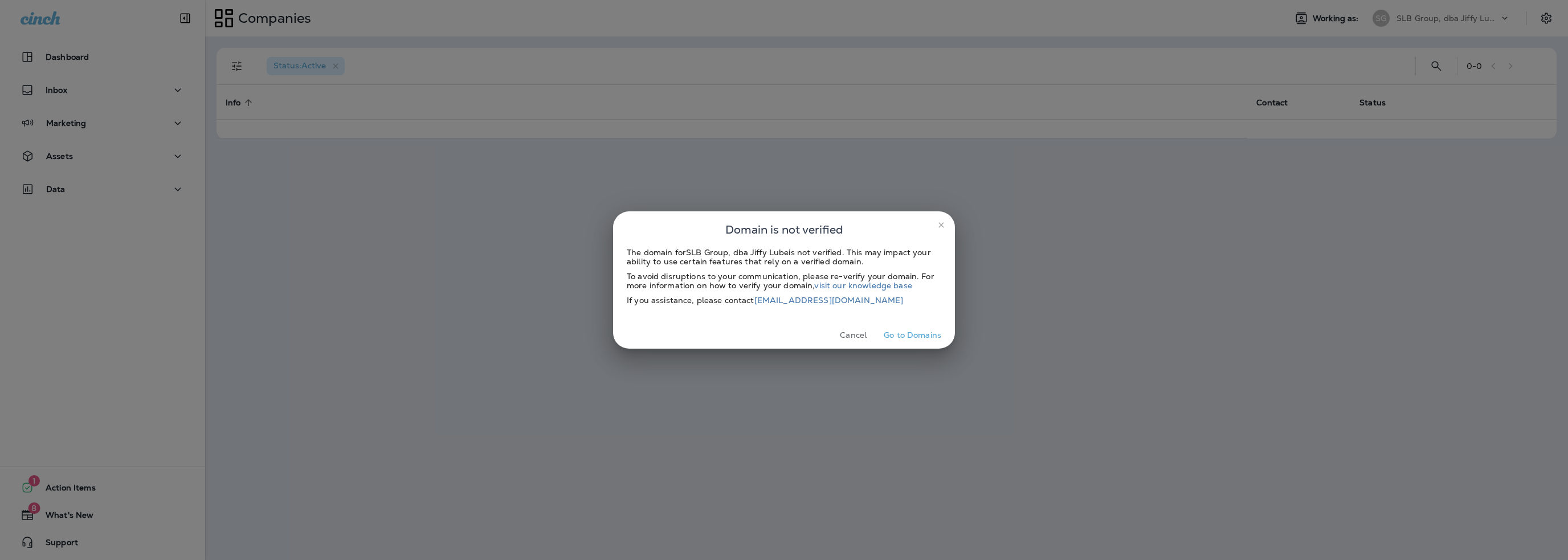
click at [855, 332] on button "Cancel" at bounding box center [853, 335] width 43 height 18
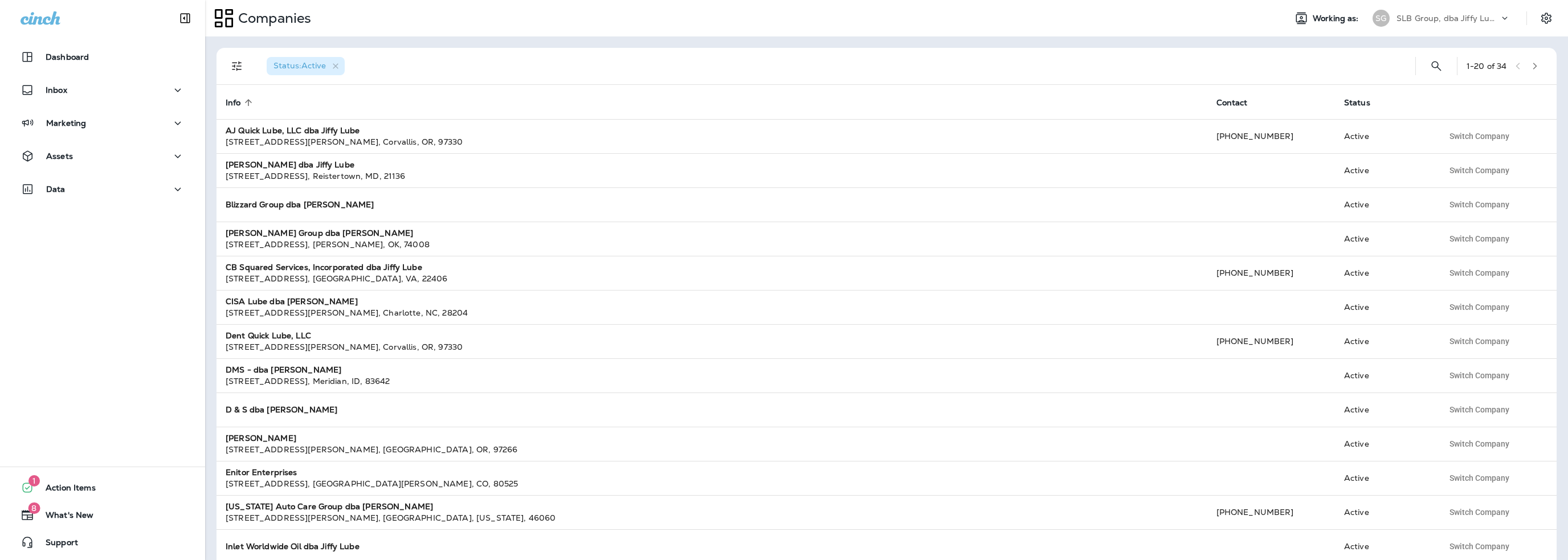
click at [1439, 15] on p "SLB Group, dba Jiffy Lube" at bounding box center [1447, 18] width 102 height 9
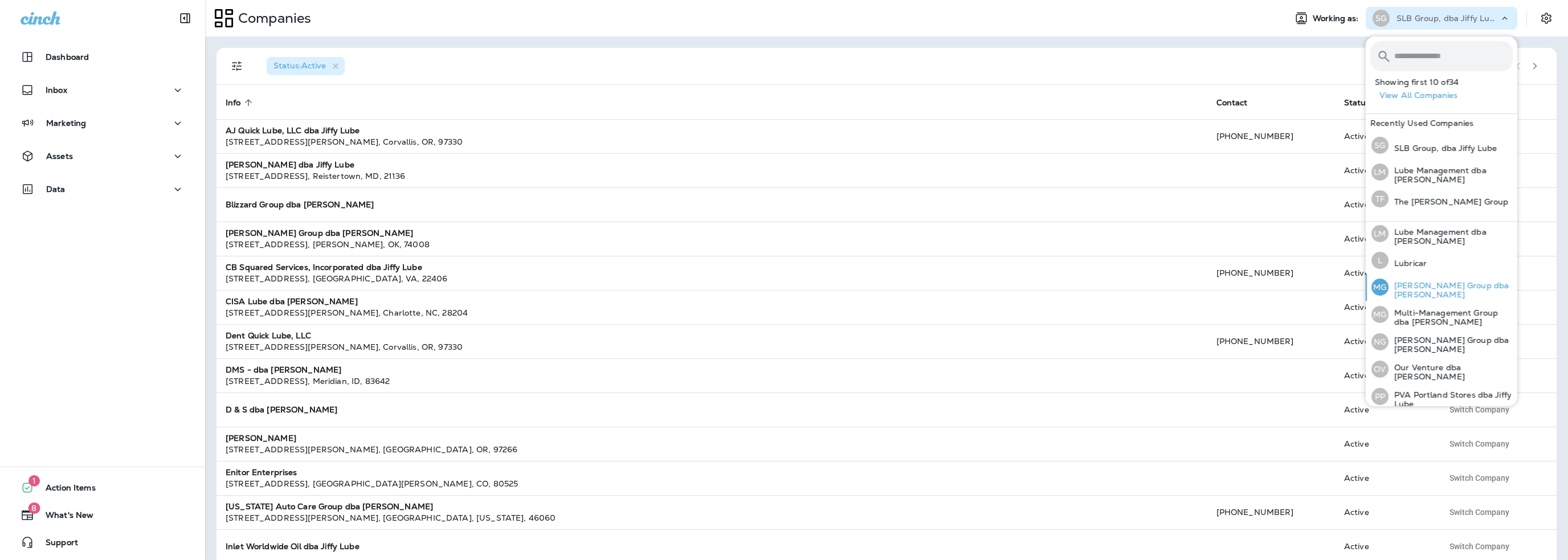
scroll to position [353, 0]
click at [1414, 233] on p "Lube Management dba [PERSON_NAME]" at bounding box center [1451, 235] width 124 height 18
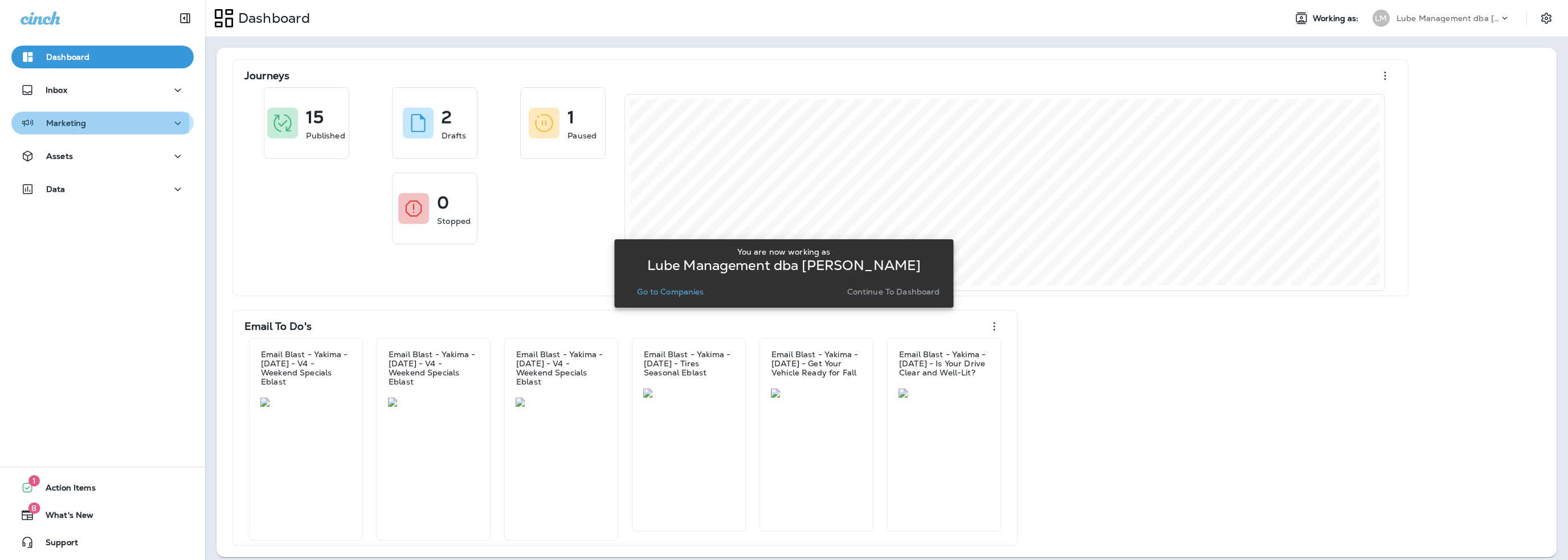
click at [91, 122] on div "Marketing" at bounding box center [103, 123] width 164 height 14
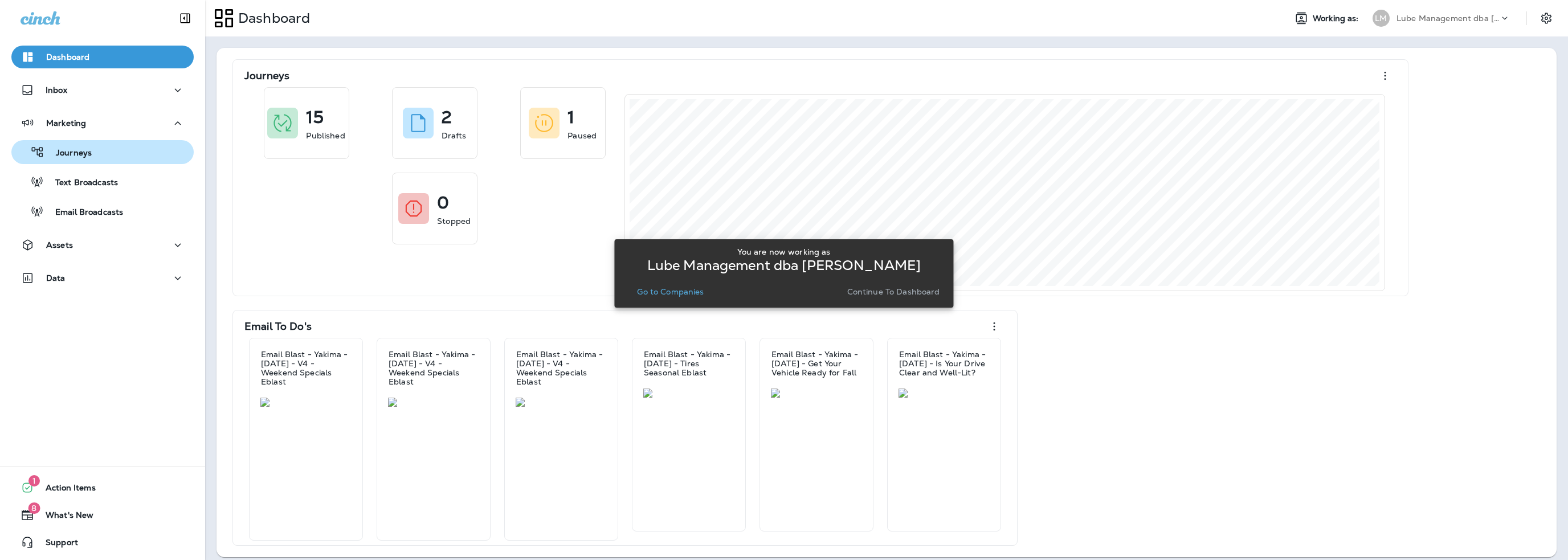
click at [81, 153] on p "Journeys" at bounding box center [68, 153] width 47 height 11
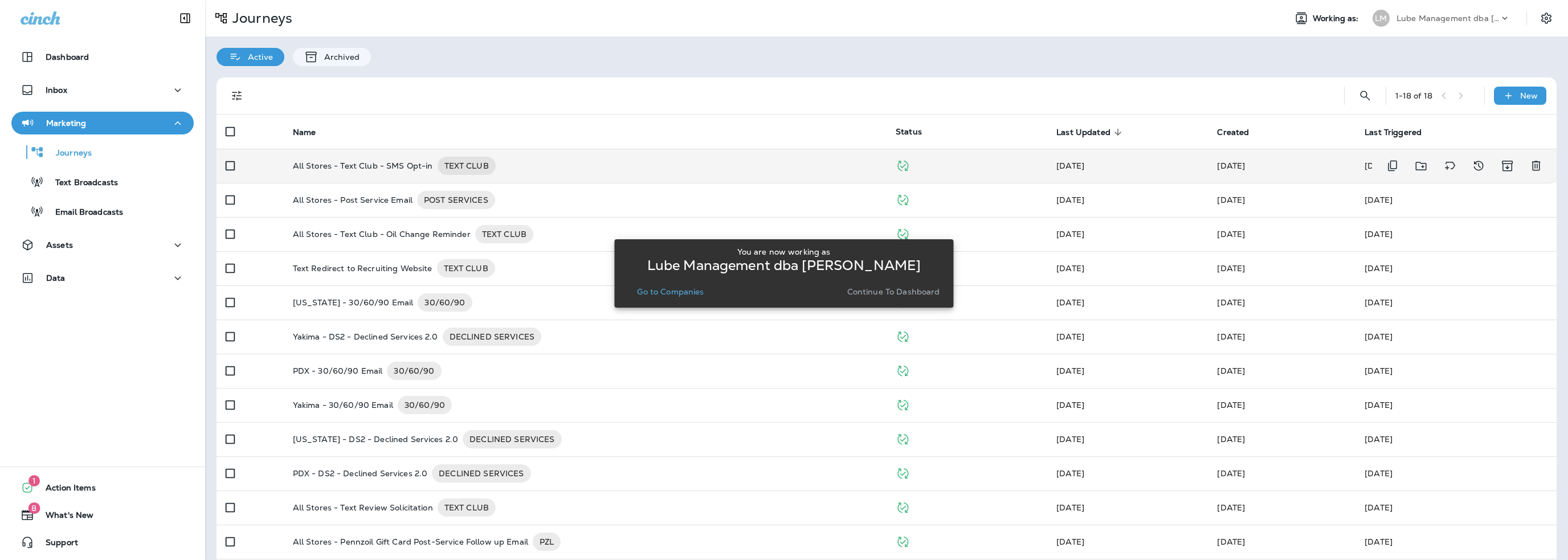
click at [369, 163] on p "All Stores - Text Club - SMS Opt-in" at bounding box center [363, 166] width 140 height 18
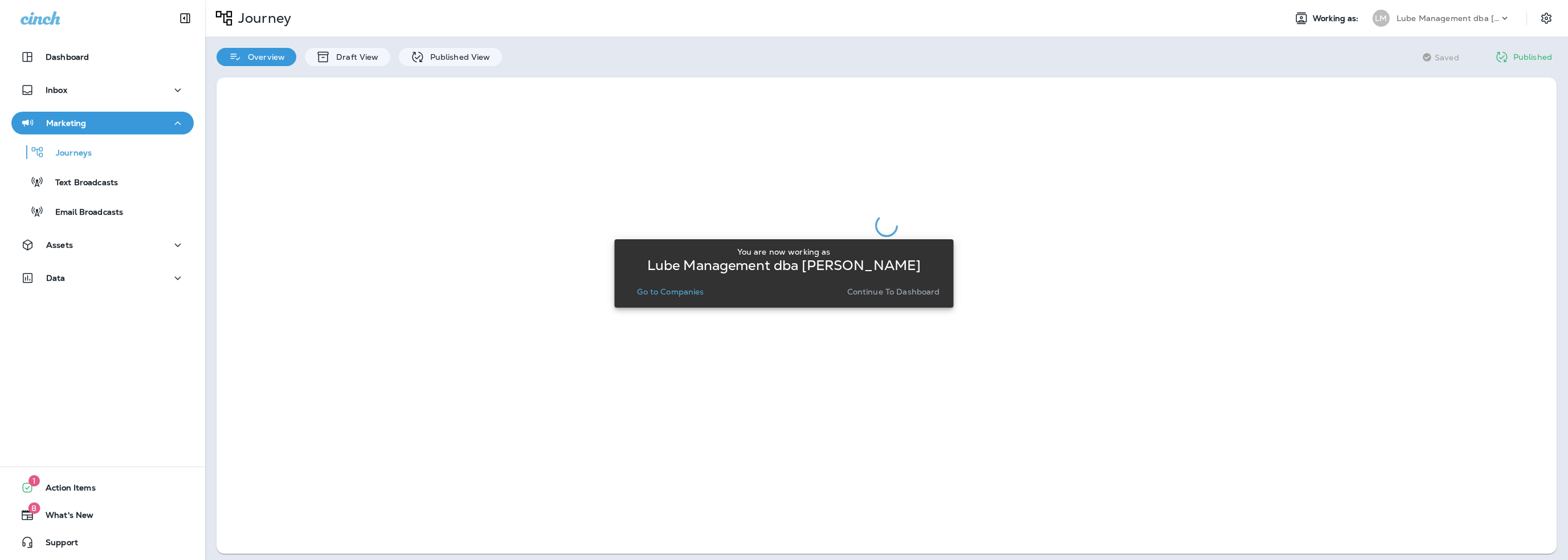
click at [436, 44] on div "Overview Draft View Published View" at bounding box center [359, 51] width 308 height 30
click at [434, 57] on p "Published View" at bounding box center [457, 57] width 66 height 9
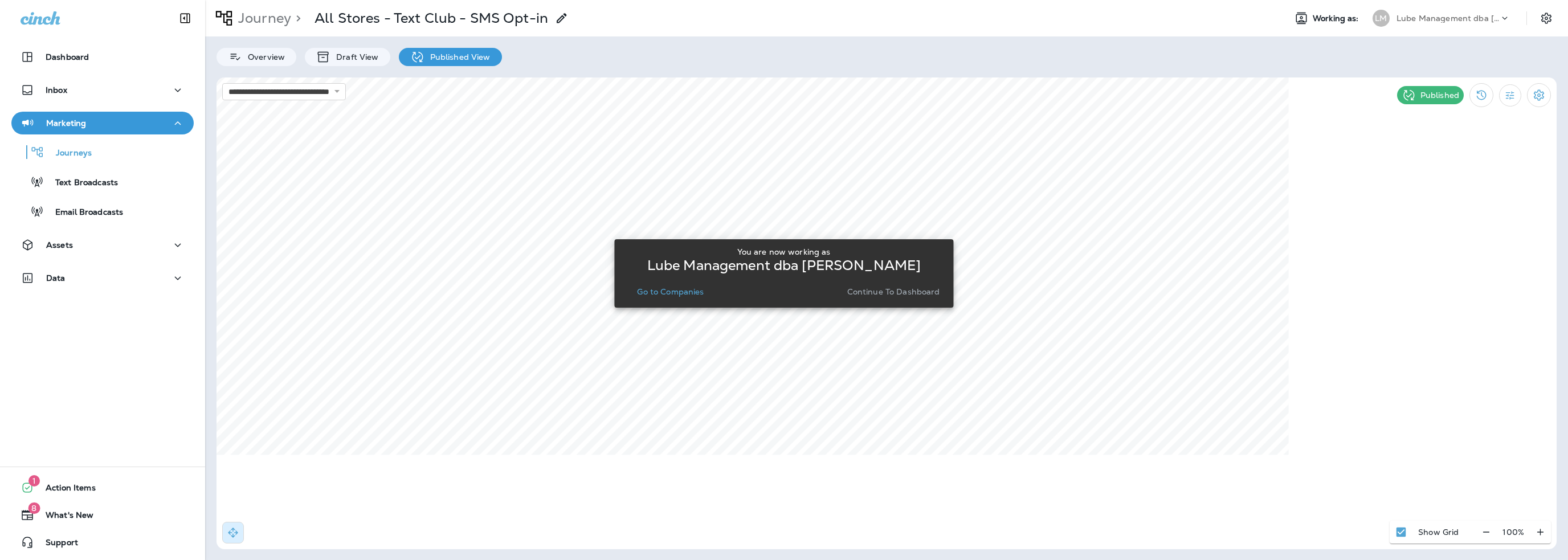
click at [693, 296] on p "Go to Companies" at bounding box center [670, 292] width 67 height 9
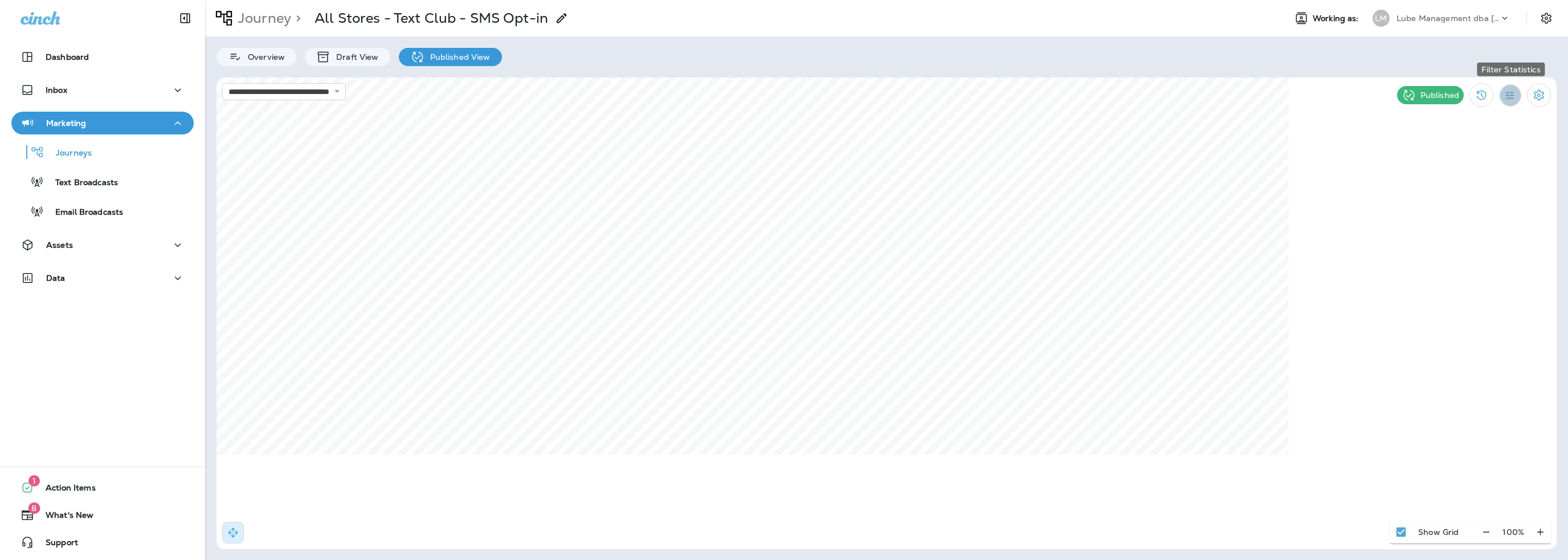
click at [1504, 99] on icon "Filter Statistics" at bounding box center [1510, 96] width 12 height 12
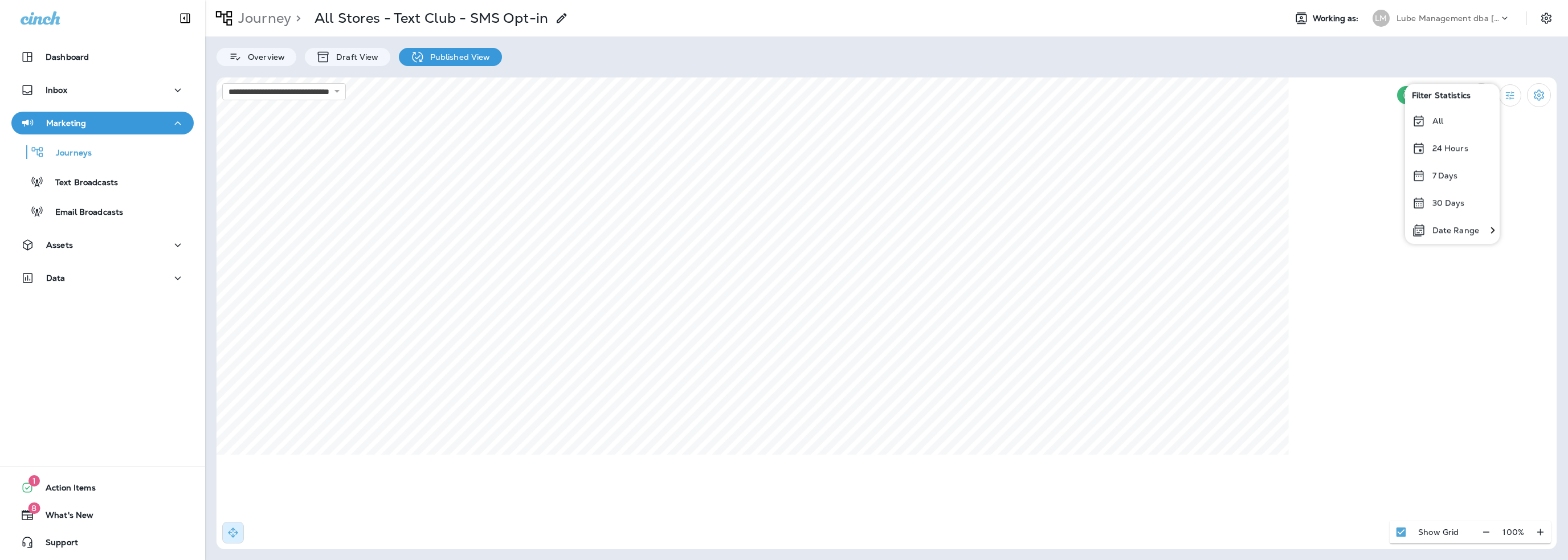
click at [1458, 228] on p "Date Range" at bounding box center [1455, 230] width 47 height 9
click at [1094, 130] on icon "Previous month" at bounding box center [1095, 134] width 8 height 8
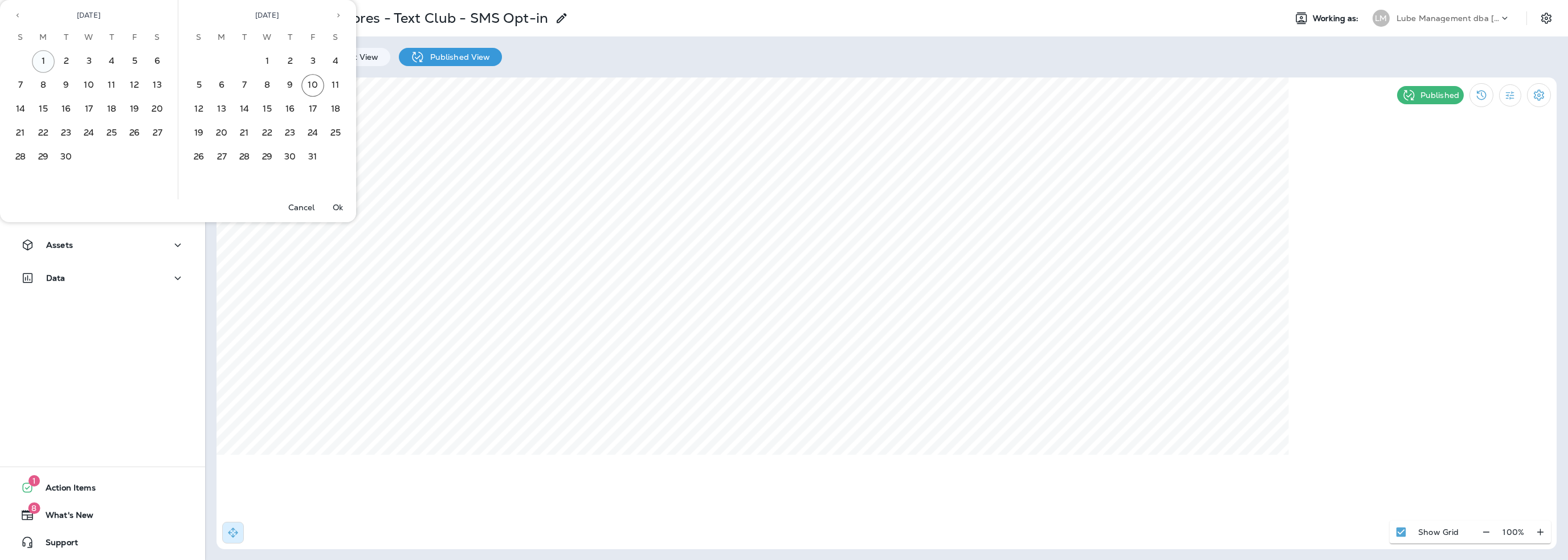
click at [41, 61] on button "1" at bounding box center [43, 61] width 23 height 23
click at [66, 153] on button "30" at bounding box center [66, 157] width 23 height 23
click at [334, 208] on p "Ok" at bounding box center [338, 207] width 10 height 9
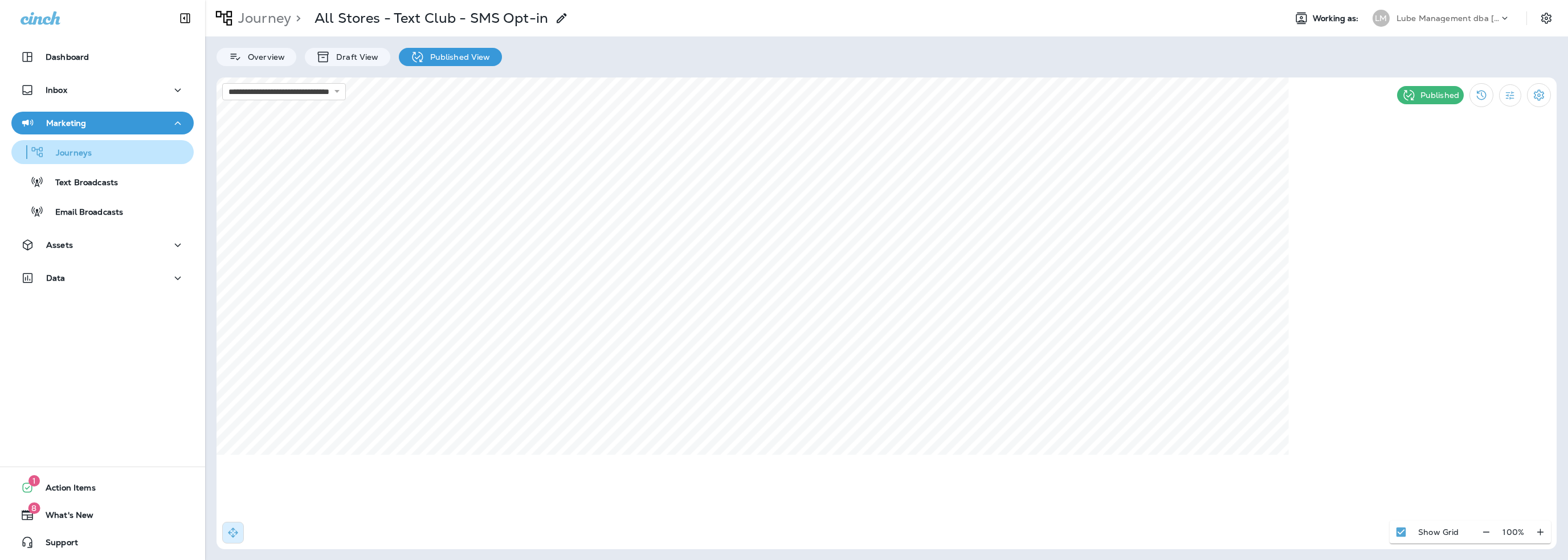
click at [80, 159] on div "Journeys" at bounding box center [54, 152] width 75 height 17
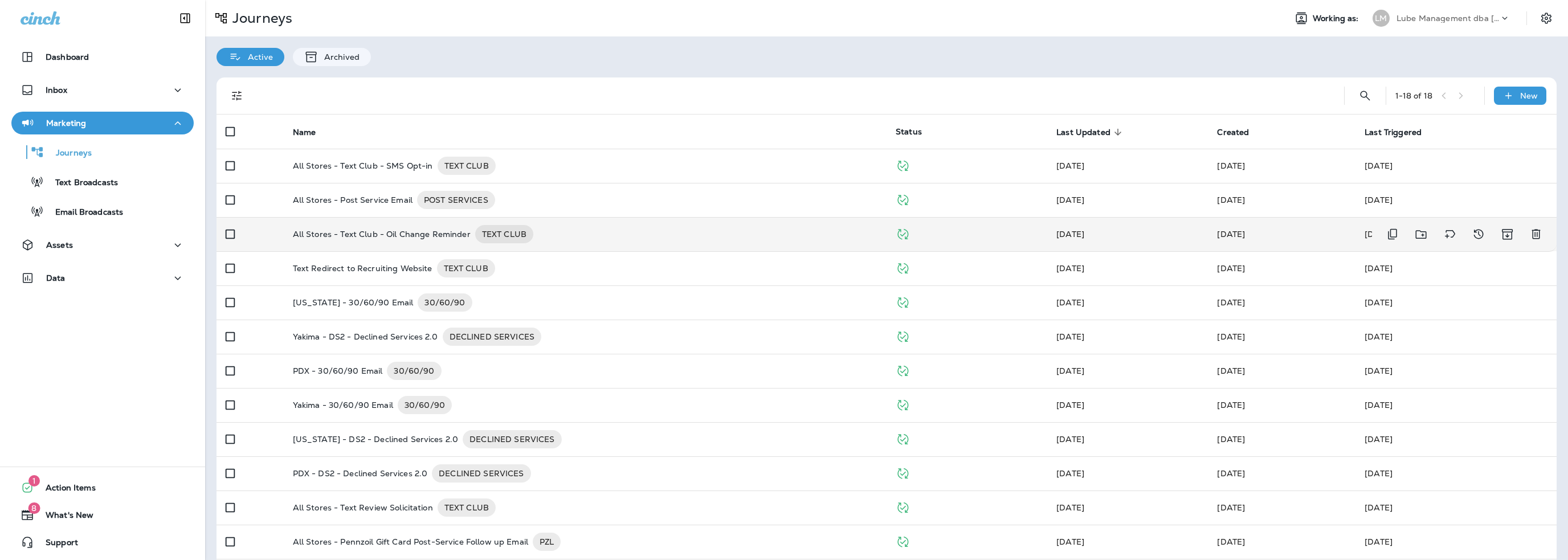
click at [390, 228] on p "All Stores - Text Club - Oil Change Reminder" at bounding box center [382, 234] width 178 height 18
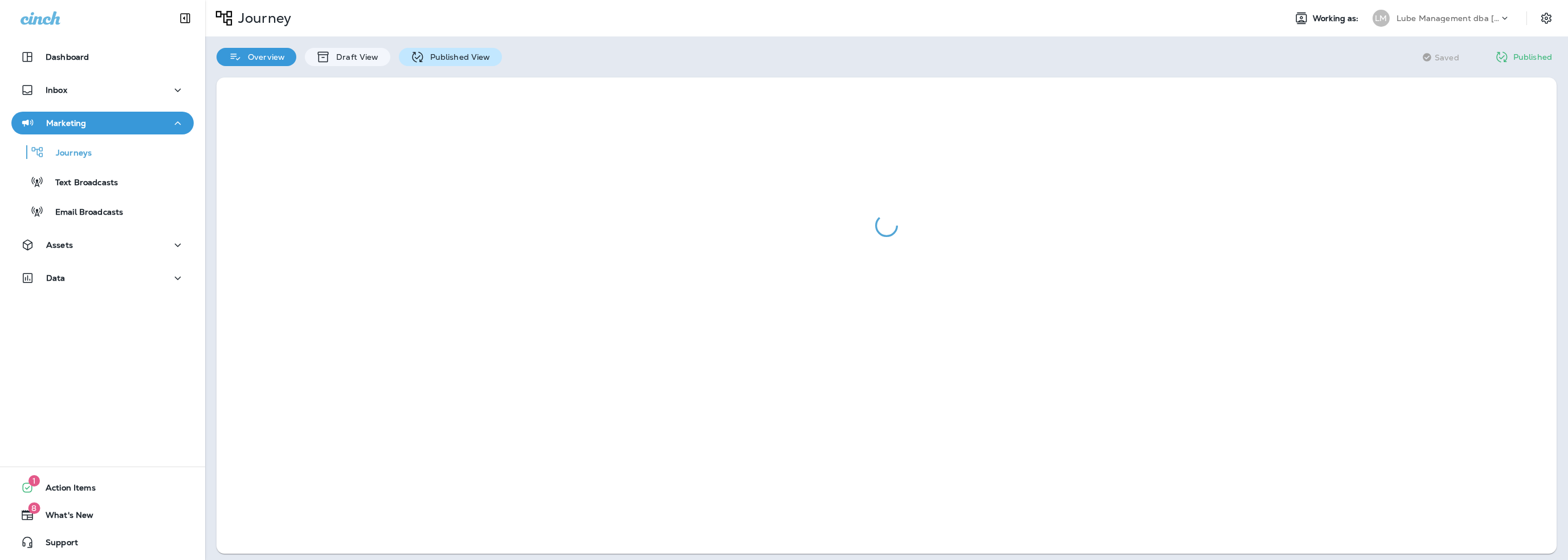
click at [470, 60] on p "Published View" at bounding box center [457, 57] width 66 height 9
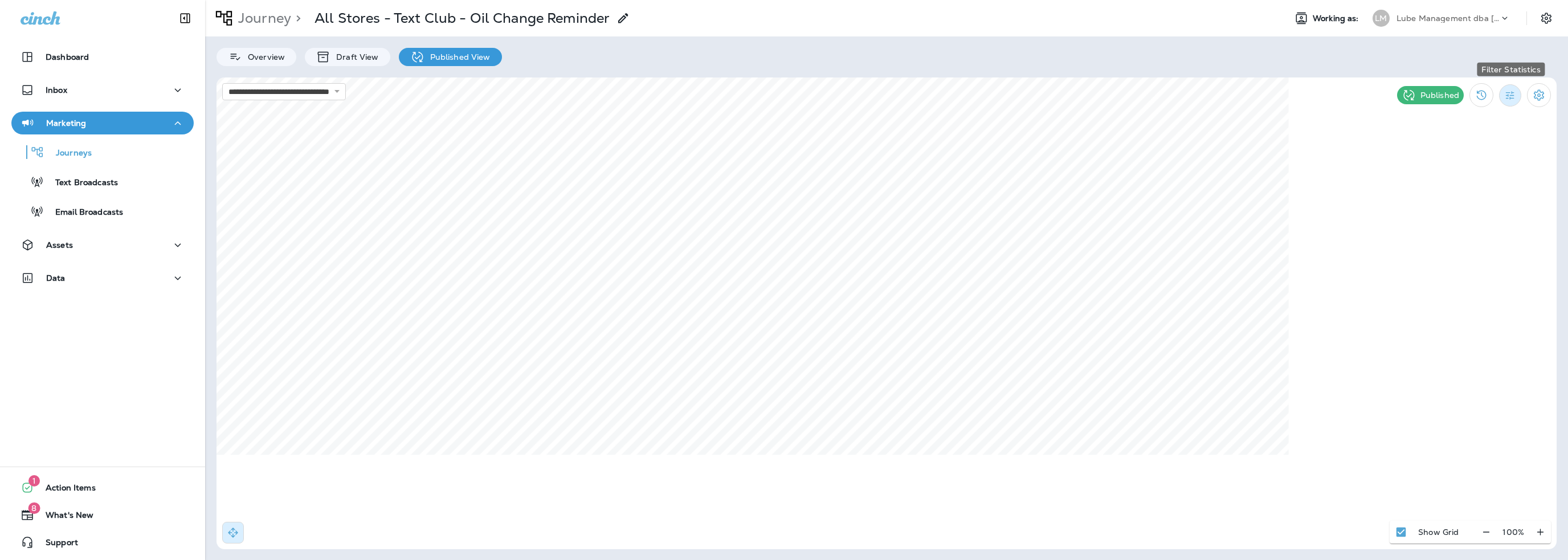
click at [1510, 98] on icon "Filter Statistics" at bounding box center [1510, 96] width 9 height 9
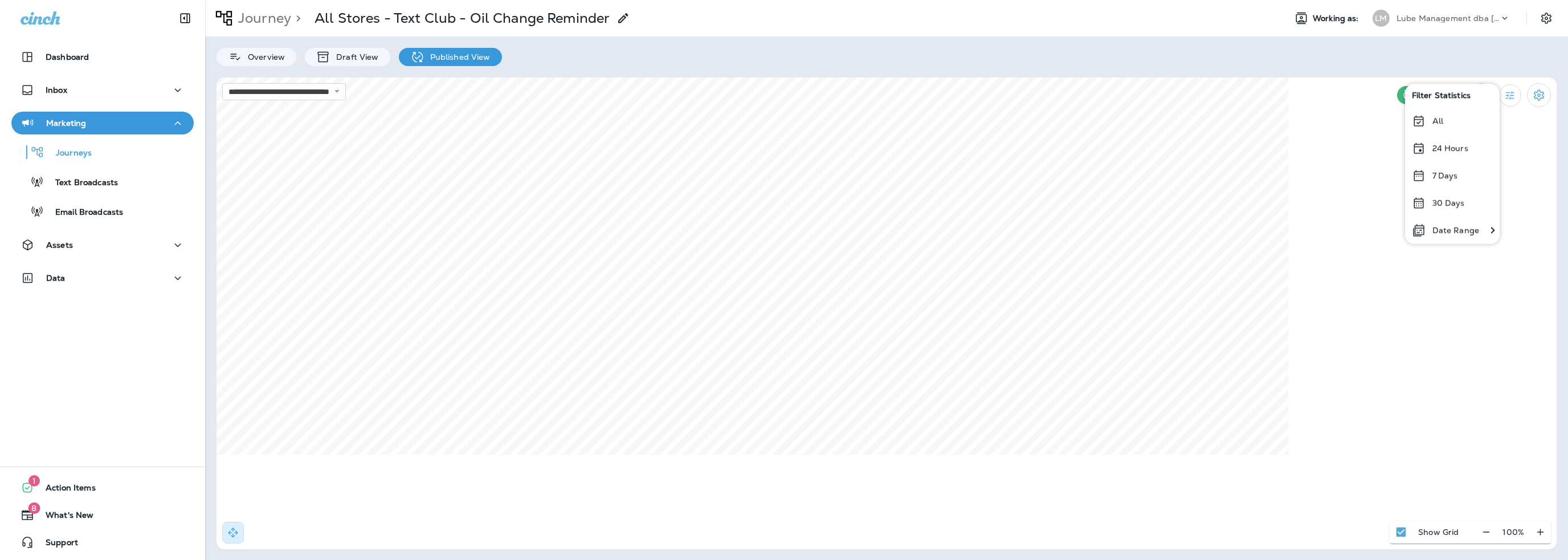
click at [1461, 223] on div "Date Range" at bounding box center [1445, 230] width 81 height 27
click at [1072, 135] on icon "Previous month" at bounding box center [1068, 134] width 8 height 8
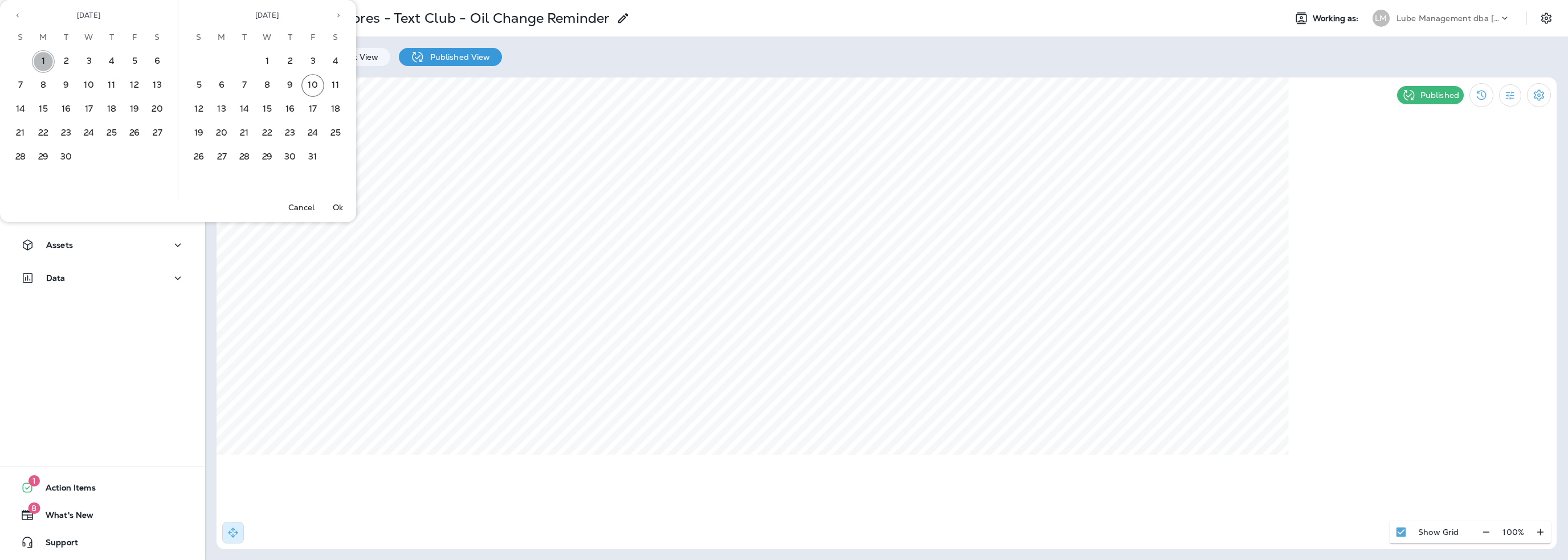
click at [40, 58] on button "1" at bounding box center [43, 61] width 23 height 23
click at [68, 155] on button "30" at bounding box center [66, 157] width 23 height 23
click at [335, 209] on p "Ok" at bounding box center [338, 207] width 10 height 9
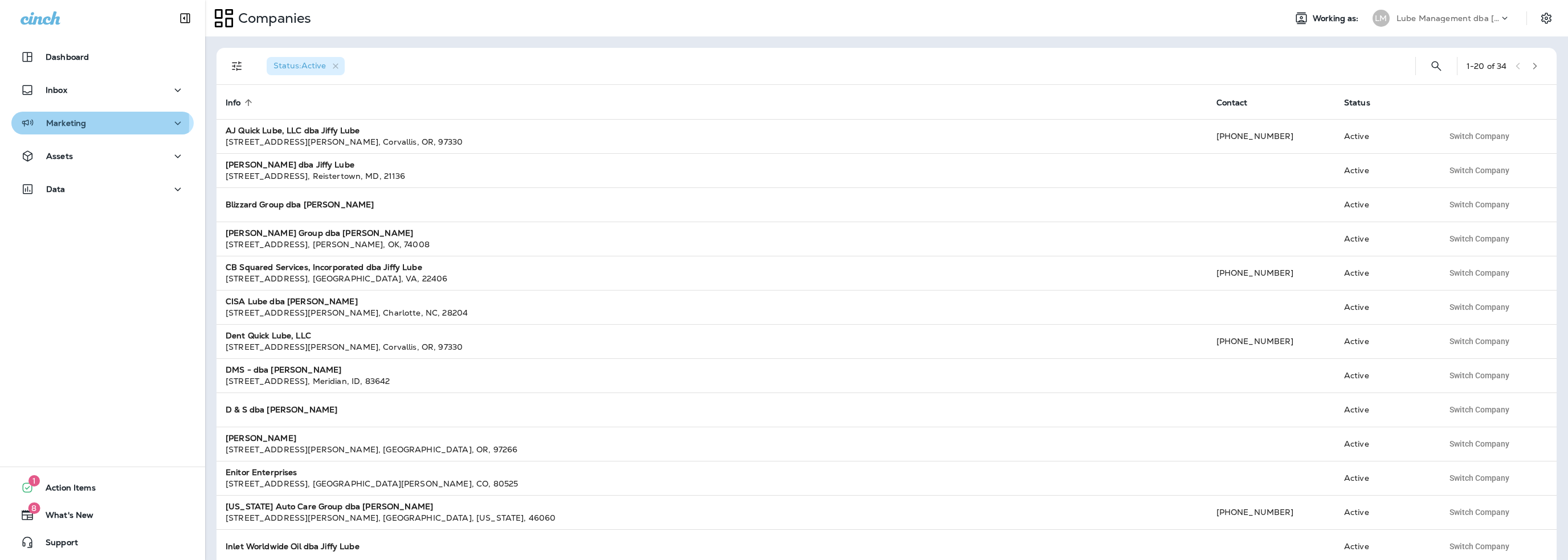
click at [54, 123] on p "Marketing" at bounding box center [66, 123] width 40 height 9
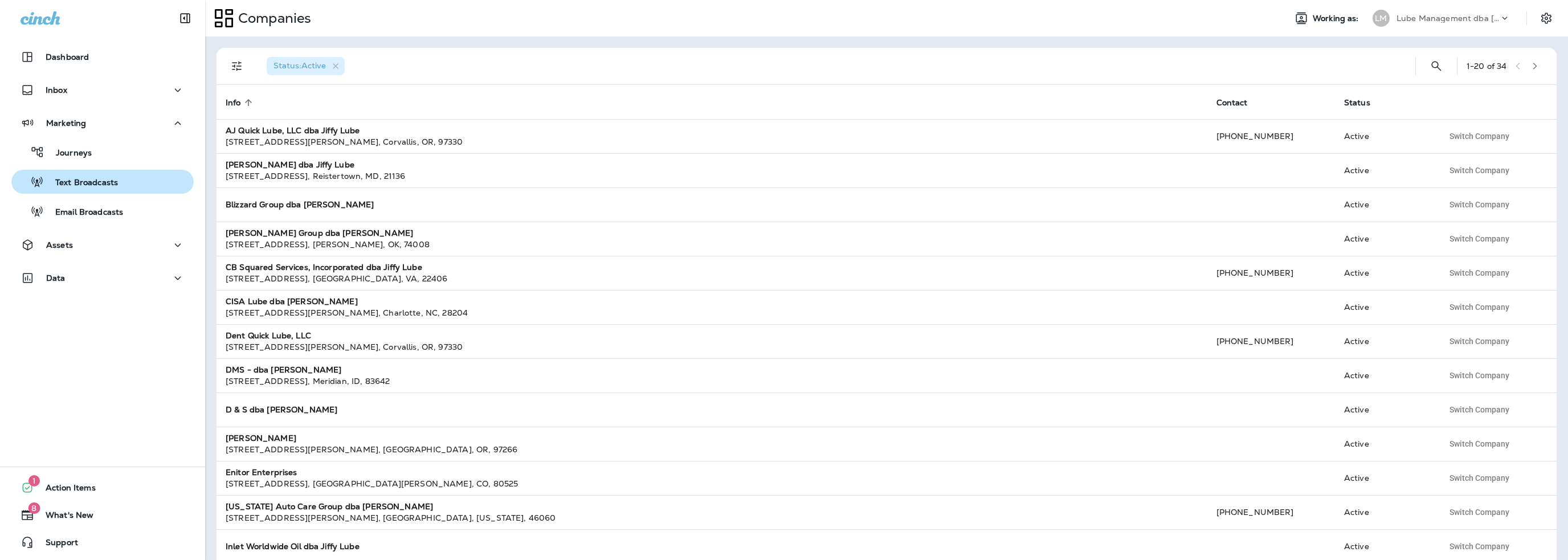
click at [71, 187] on p "Text Broadcasts" at bounding box center [81, 183] width 74 height 11
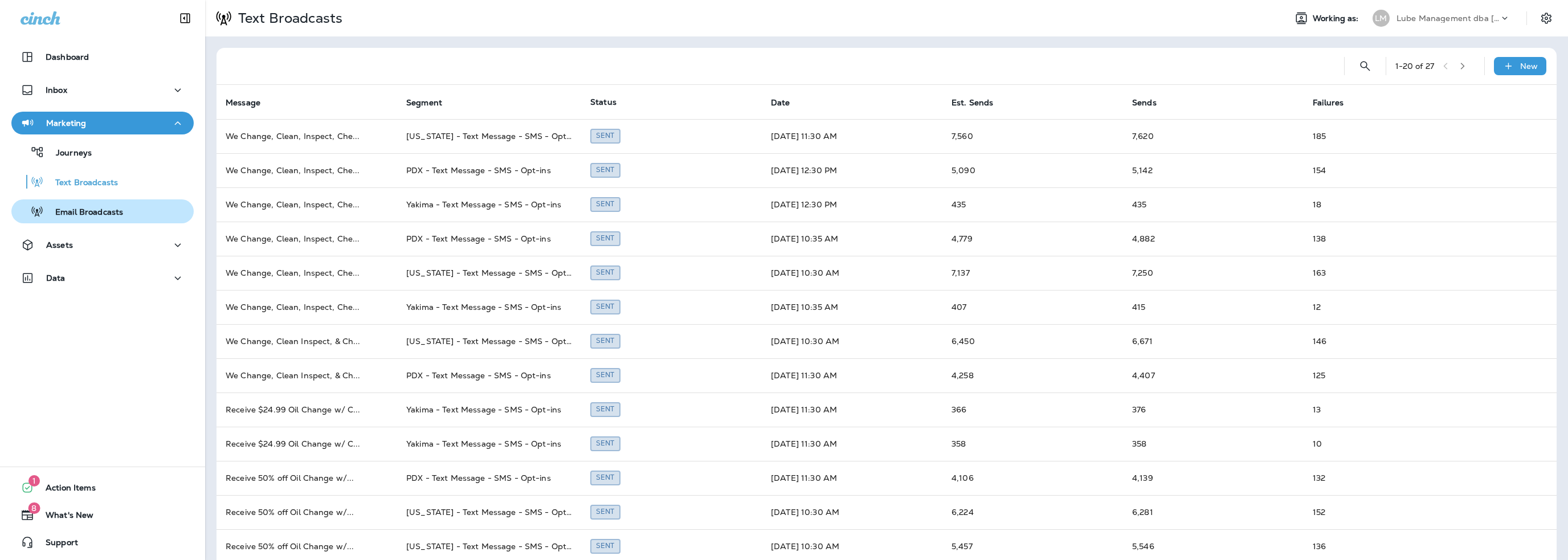
click at [71, 208] on p "Email Broadcasts" at bounding box center [83, 213] width 79 height 11
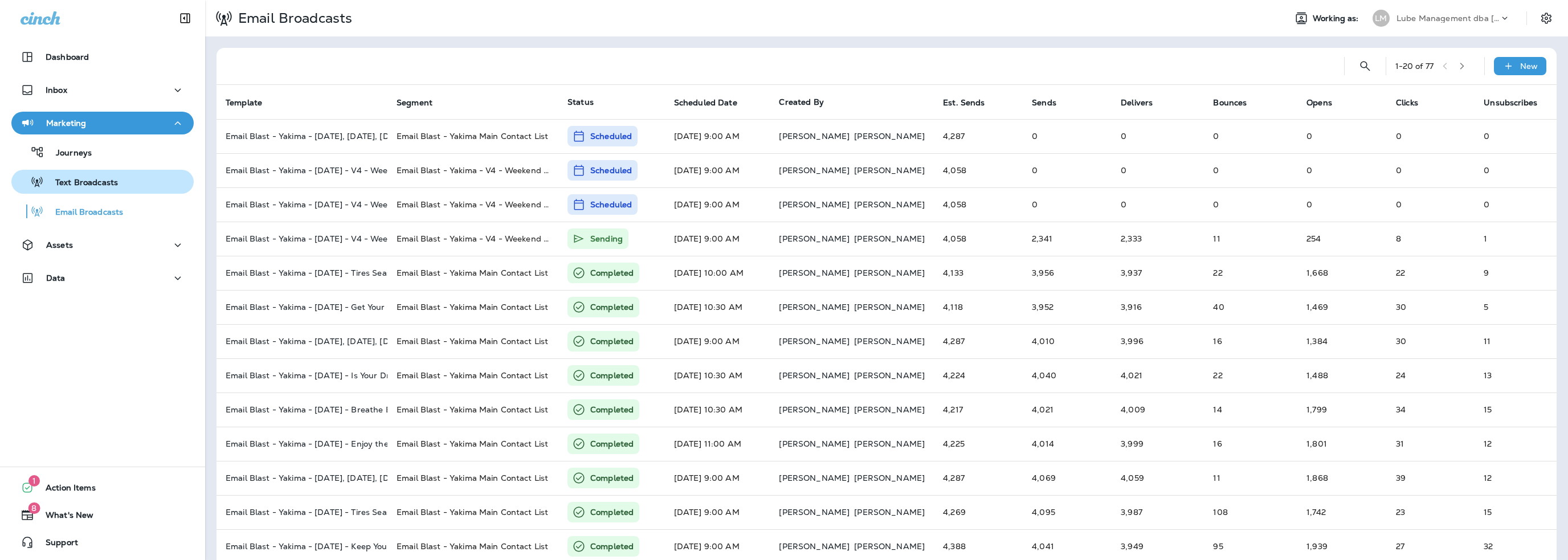
click at [71, 187] on p "Text Broadcasts" at bounding box center [81, 183] width 74 height 11
